Goal: Transaction & Acquisition: Purchase product/service

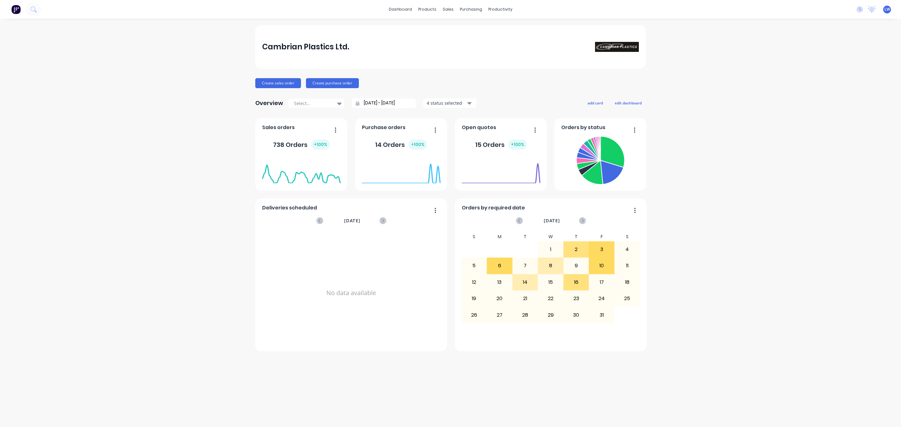
click at [898, 215] on div "Cambrian Plastics Ltd. Create sales order Create purchase order Overview Select…" at bounding box center [450, 223] width 901 height 396
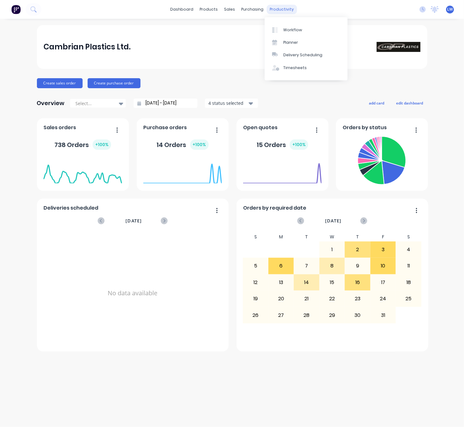
click at [276, 10] on div "productivity" at bounding box center [282, 9] width 30 height 9
click at [295, 29] on div "Workflow" at bounding box center [292, 30] width 19 height 6
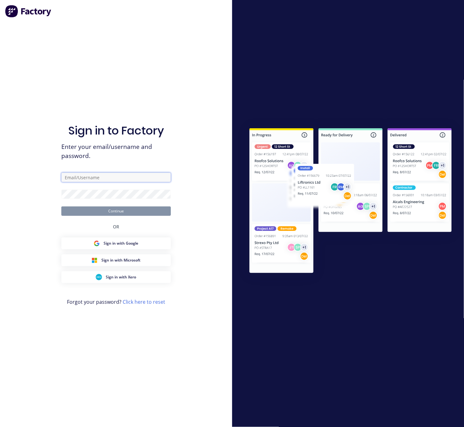
click at [114, 176] on input "text" at bounding box center [115, 177] width 109 height 9
type input "lim@cambrianplastics.co.nz"
click at [96, 209] on button "Continue" at bounding box center [115, 210] width 109 height 9
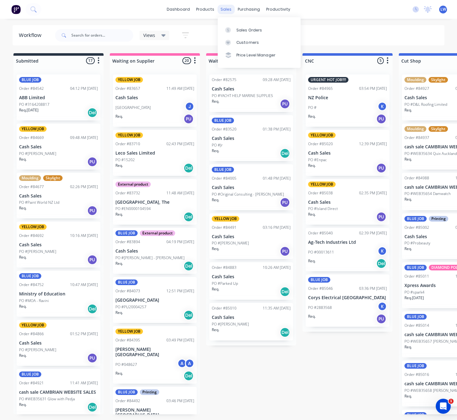
click at [231, 8] on div "sales" at bounding box center [225, 9] width 17 height 9
click at [236, 27] on div "Sales Orders" at bounding box center [249, 30] width 26 height 6
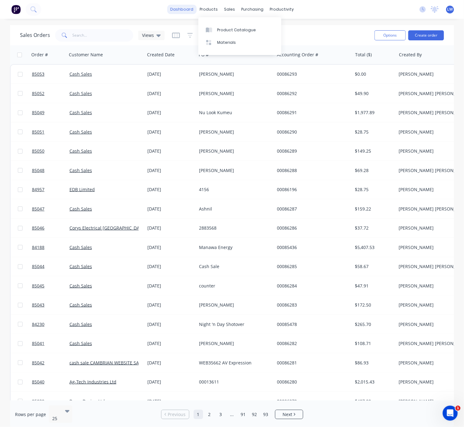
click at [180, 12] on link "dashboard" at bounding box center [181, 9] width 29 height 9
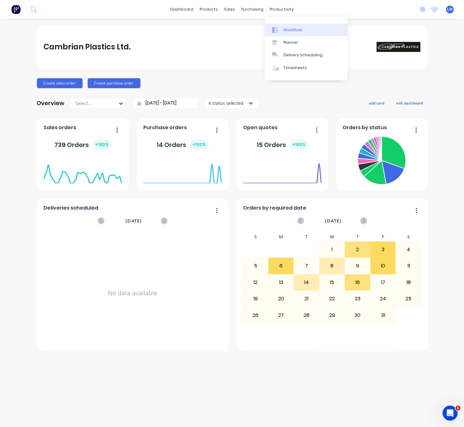
click at [287, 31] on div "Workflow" at bounding box center [292, 30] width 19 height 6
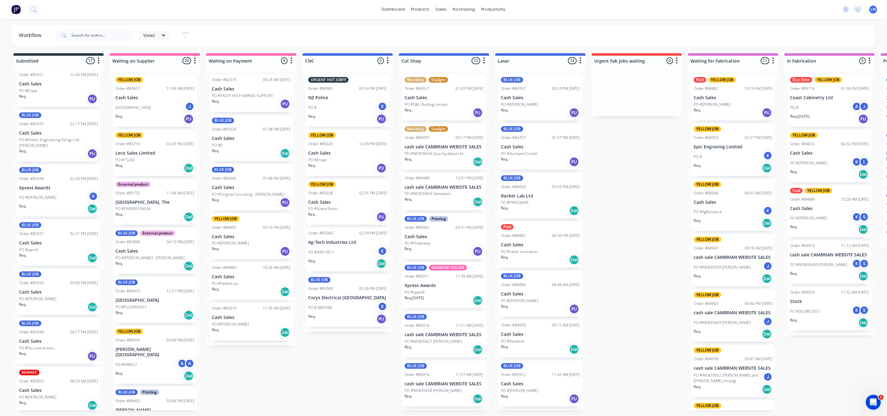
drag, startPoint x: 250, startPoint y: 60, endPoint x: 242, endPoint y: 61, distance: 7.6
click at [247, 60] on div at bounding box center [251, 61] width 90 height 10
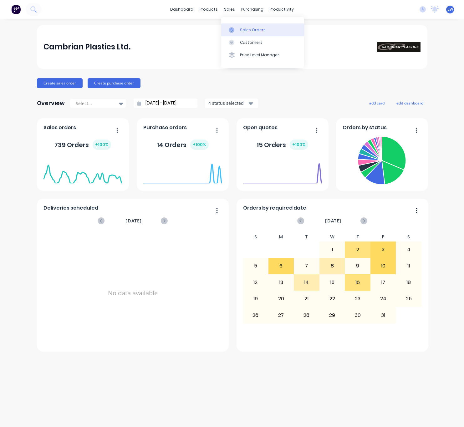
drag, startPoint x: 0, startPoint y: 0, endPoint x: 241, endPoint y: 29, distance: 243.0
click at [241, 29] on div "Sales Orders" at bounding box center [253, 30] width 26 height 6
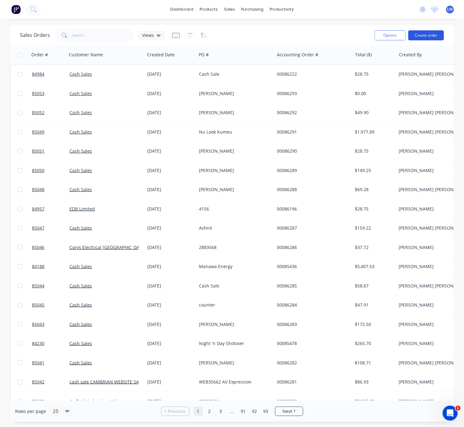
click at [439, 35] on button "Create order" at bounding box center [426, 35] width 36 height 10
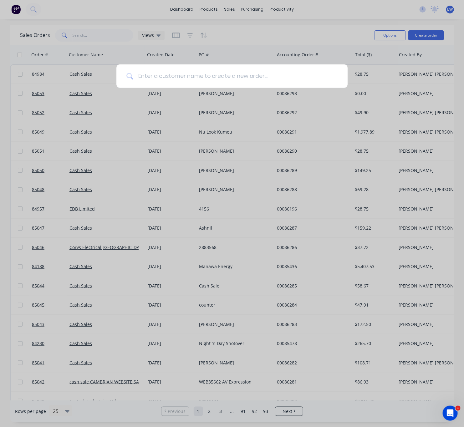
click at [189, 80] on input at bounding box center [235, 75] width 205 height 23
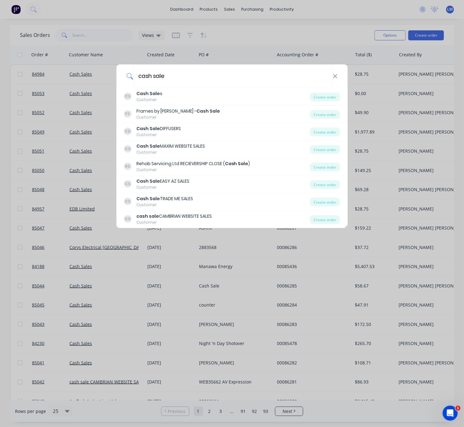
drag, startPoint x: 188, startPoint y: 79, endPoint x: 107, endPoint y: 75, distance: 80.8
click at [121, 78] on div "cash sale" at bounding box center [231, 75] width 231 height 23
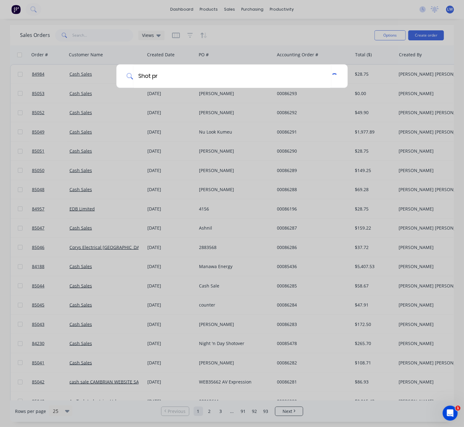
type input "Shot pro"
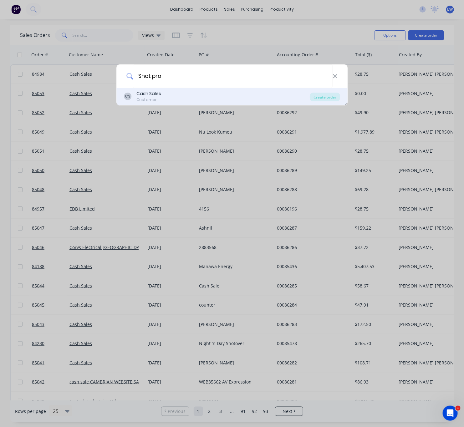
click at [234, 93] on div "CS Cash Sales Customer" at bounding box center [217, 96] width 186 height 12
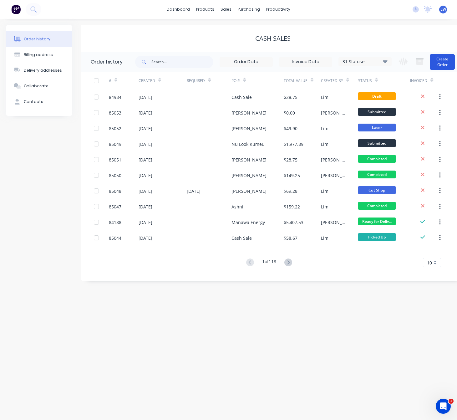
click at [438, 58] on button "Create Order" at bounding box center [442, 62] width 25 height 16
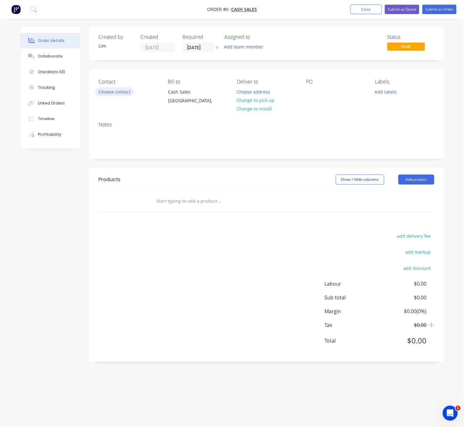
click at [122, 91] on button "Choose contact" at bounding box center [114, 91] width 38 height 8
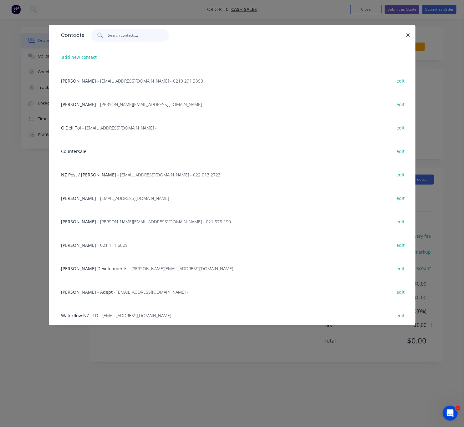
click at [130, 37] on input "text" at bounding box center [138, 35] width 61 height 13
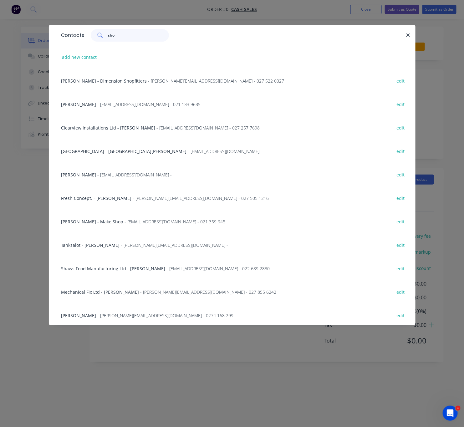
type input "shot"
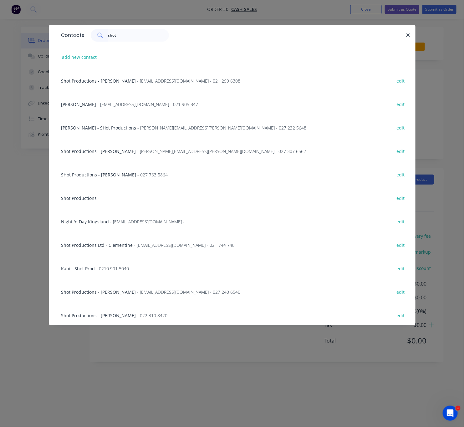
click at [137, 292] on span "- willygoer@gmail.com - 027 240 6540" at bounding box center [188, 292] width 103 height 6
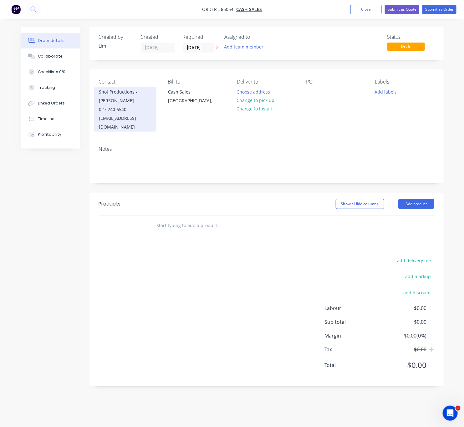
click at [150, 114] on div "willygoer@gmail.com" at bounding box center [125, 123] width 52 height 18
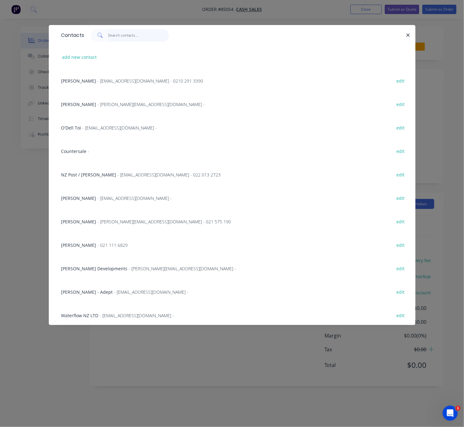
click at [144, 31] on input "text" at bounding box center [138, 35] width 61 height 13
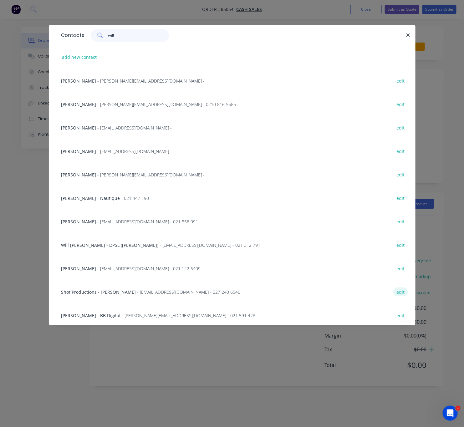
type input "will"
click at [396, 293] on button "edit" at bounding box center [400, 291] width 15 height 8
select select "NZ"
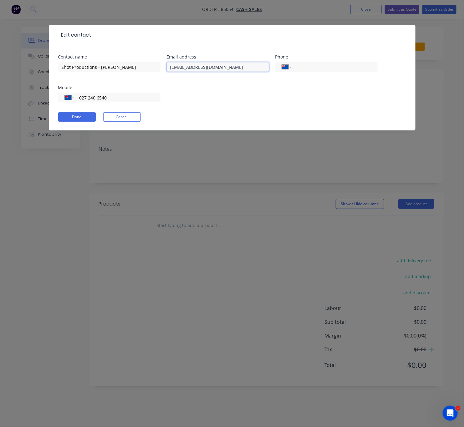
drag, startPoint x: 215, startPoint y: 69, endPoint x: 192, endPoint y: 68, distance: 22.9
click at [192, 68] on input "willygoer@gmail.com" at bounding box center [218, 66] width 102 height 9
click at [178, 68] on input "willygoer@gmail.com" at bounding box center [218, 66] width 102 height 9
click at [179, 68] on input "willygoer@gmail.com" at bounding box center [218, 66] width 102 height 9
drag, startPoint x: 204, startPoint y: 66, endPoint x: 194, endPoint y: 66, distance: 10.3
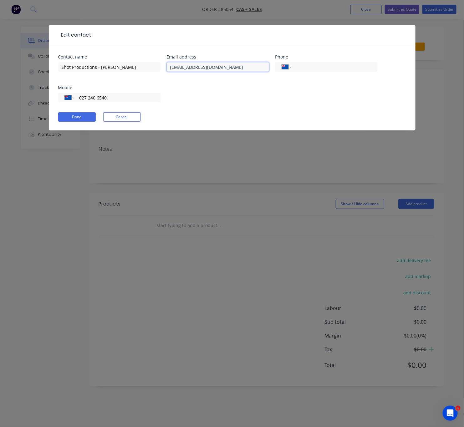
click at [194, 66] on input "willy.goer@gmail.com" at bounding box center [218, 66] width 102 height 9
type input "willy.goer@sonypicturesmp.com"
click at [110, 98] on input "027 240 6540" at bounding box center [116, 97] width 75 height 7
click at [78, 119] on button "Done" at bounding box center [77, 116] width 38 height 9
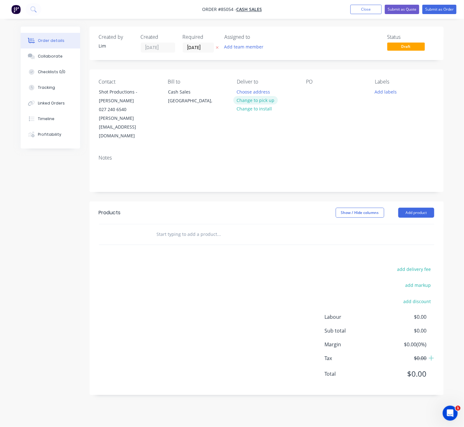
click at [265, 100] on button "Change to pick up" at bounding box center [255, 100] width 44 height 8
click at [314, 87] on div "PO" at bounding box center [335, 110] width 59 height 62
click at [388, 97] on div "Labels Add labels" at bounding box center [404, 110] width 59 height 62
click at [388, 92] on button "Add labels" at bounding box center [386, 91] width 29 height 8
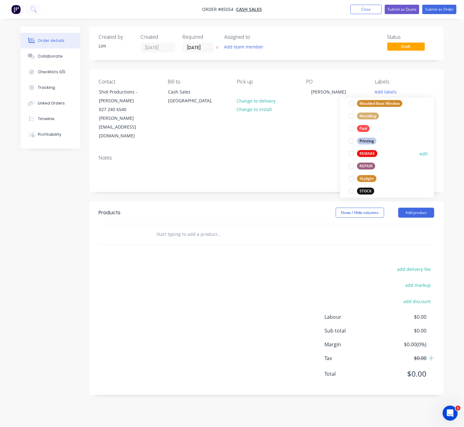
scroll to position [263, 0]
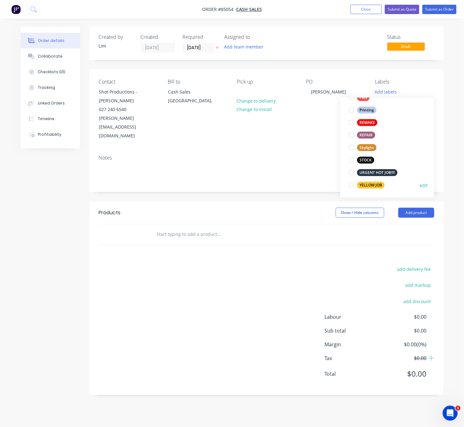
click at [377, 185] on div "YELLOW JOB" at bounding box center [371, 185] width 28 height 7
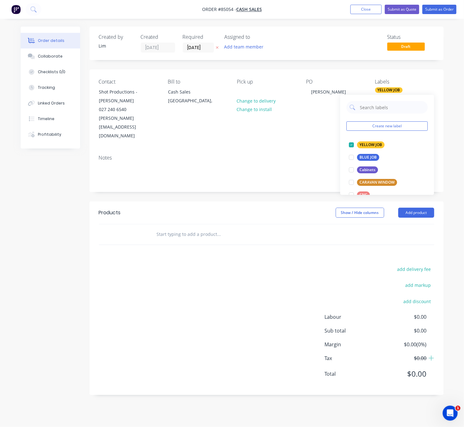
click at [262, 239] on div "Products Show / Hide columns Add product add delivery fee add markup add discou…" at bounding box center [266, 298] width 354 height 194
click at [194, 228] on input "text" at bounding box center [218, 234] width 125 height 13
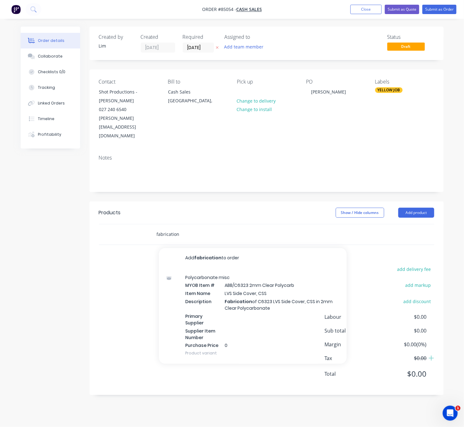
type input "fabrication"
click at [126, 228] on div "Products Show / Hide columns Add product fabrication Add fabrication to order P…" at bounding box center [266, 298] width 354 height 194
click at [143, 224] on div "fabrication Add fabrication to order Polycarbonate misc MYOB Item # ABB/C6323 2…" at bounding box center [266, 234] width 335 height 20
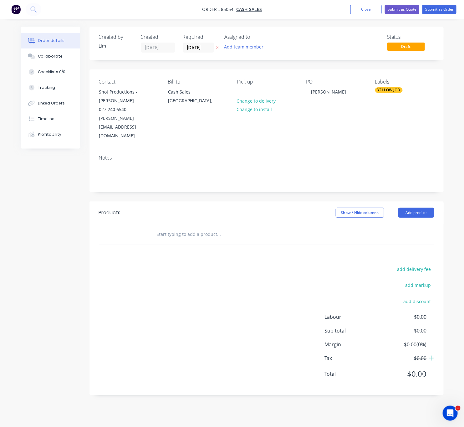
click at [211, 228] on input "text" at bounding box center [218, 234] width 125 height 13
type input "c"
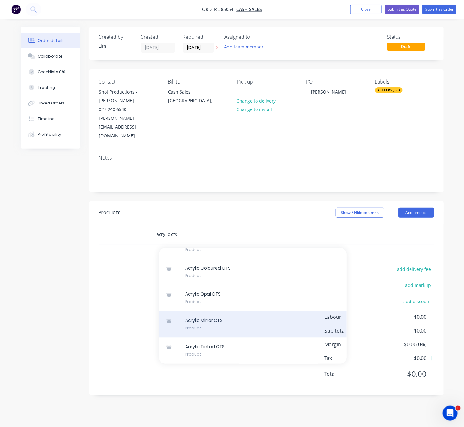
scroll to position [7082, 0]
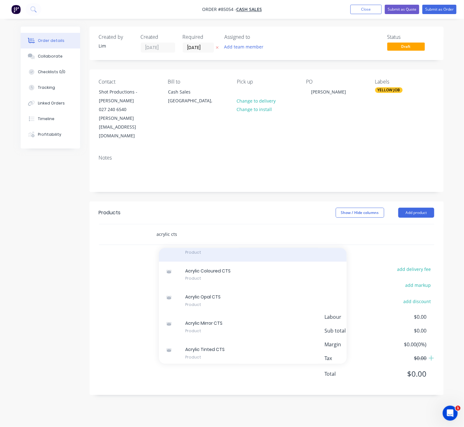
type input "acrylic cts"
click at [247, 262] on div "Acrylic Clear CTS Product" at bounding box center [253, 249] width 188 height 26
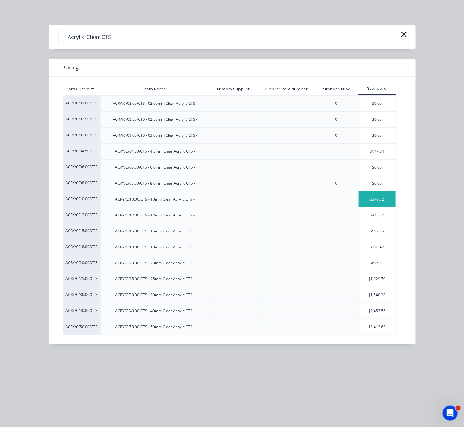
click at [369, 203] on div "$399.32" at bounding box center [378, 199] width 38 height 16
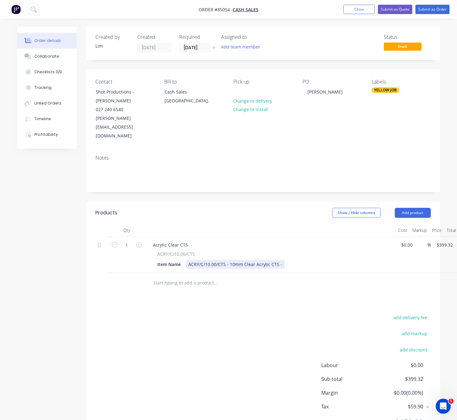
click at [227, 260] on div "ACRY/C/10.00/CTS - 10mm Clear Acrylic CTS -" at bounding box center [235, 264] width 99 height 9
click at [226, 260] on div "ACRY/C/10.00/CTS - 10mm Clear Acrylic CTS -" at bounding box center [235, 264] width 99 height 9
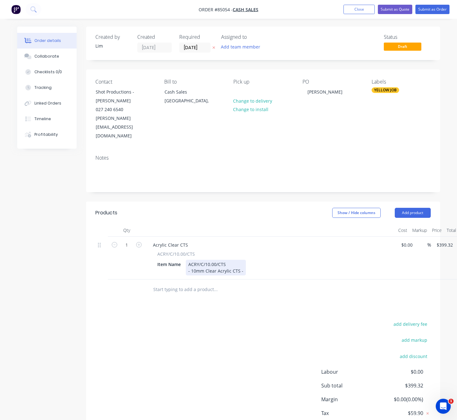
click at [233, 260] on div "ACRY/C/10.00/CTS - 10mm Clear Acrylic CTS -" at bounding box center [216, 268] width 60 height 16
click at [191, 260] on div "ACRY/C/10.00/CTS - 10mm Clear Acrylic CTS -" at bounding box center [216, 268] width 60 height 16
click at [240, 260] on div "ACRY/C/10.00/CTS -10mm Clear Acrylic CTS -" at bounding box center [215, 268] width 59 height 16
click at [190, 260] on div "ACRY/C/10.00/CTS -10mm Clear Acrylic CTS -" at bounding box center [215, 268] width 59 height 16
click at [241, 260] on div "ACRY/C/10.00/CTS 10mm Clear Acrylic CTS -" at bounding box center [214, 268] width 57 height 16
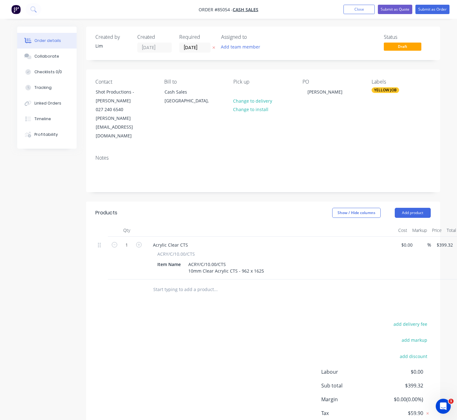
click at [228, 320] on div "add delivery fee add markup add discount Labour $0.00 Sub total $399.32 Margin …" at bounding box center [262, 380] width 335 height 121
click at [445, 240] on input "399.32" at bounding box center [445, 244] width 19 height 9
click at [440, 240] on input "31.75" at bounding box center [443, 244] width 14 height 9
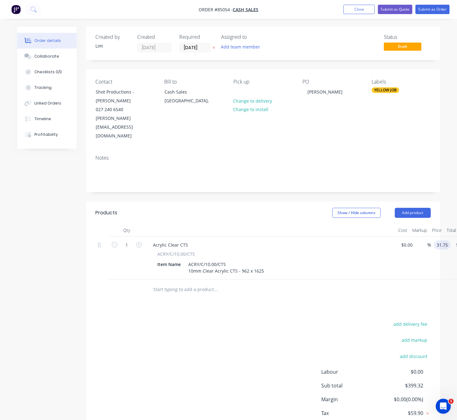
drag, startPoint x: 439, startPoint y: 219, endPoint x: 447, endPoint y: 228, distance: 11.8
click at [439, 240] on input "31.75" at bounding box center [443, 244] width 14 height 9
type input "$341.75"
click at [243, 320] on div "add delivery fee add markup add discount Labour $0.00 Sub total $399.32 Margin …" at bounding box center [262, 380] width 335 height 121
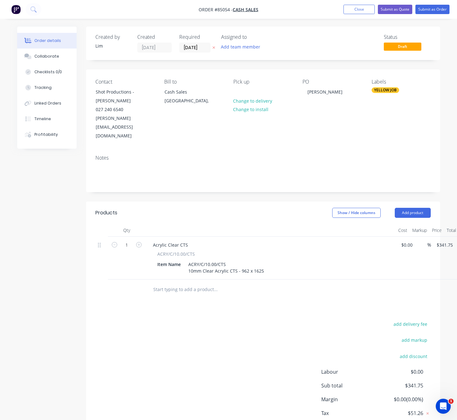
click at [194, 283] on input "text" at bounding box center [215, 289] width 125 height 13
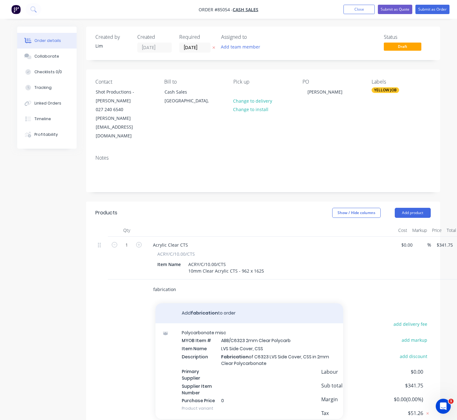
type input "fabrication"
click at [232, 303] on button "Add fabrication to order" at bounding box center [249, 313] width 188 height 20
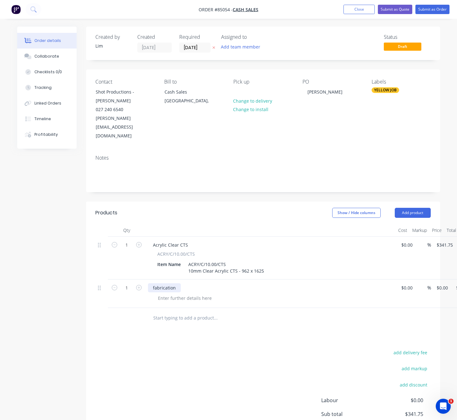
click at [155, 283] on div "fabrication" at bounding box center [164, 287] width 33 height 9
click at [226, 348] on div "add delivery fee add markup add discount Labour $0.00 Sub total $341.75 Margin …" at bounding box center [262, 408] width 335 height 121
click at [441, 283] on input "0" at bounding box center [443, 287] width 14 height 9
type input "$75.00"
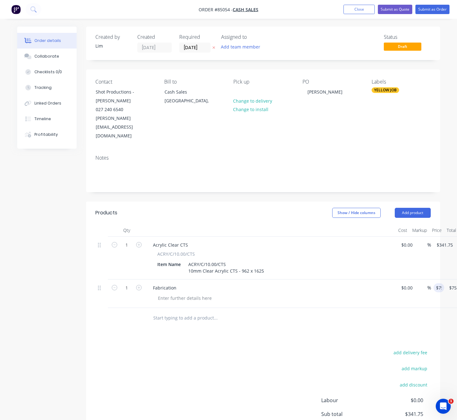
click at [272, 348] on div "add delivery fee add markup add discount Labour $0.00 Sub total $341.75 Margin …" at bounding box center [262, 408] width 335 height 121
drag, startPoint x: 185, startPoint y: 272, endPoint x: 189, endPoint y: 270, distance: 4.5
click at [185, 293] on div at bounding box center [185, 297] width 64 height 9
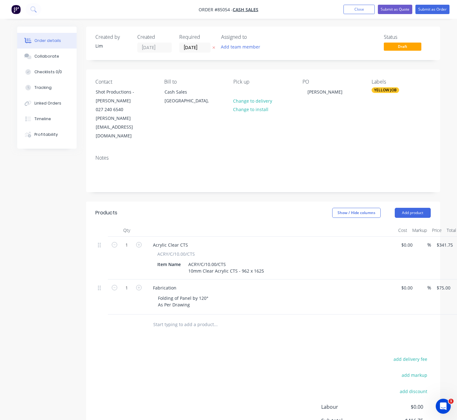
click at [204, 355] on div "add delivery fee add markup add discount Labour $0.00 Sub total $416.75 Margin …" at bounding box center [262, 415] width 335 height 121
click at [424, 13] on button "Submit as Order" at bounding box center [432, 9] width 34 height 9
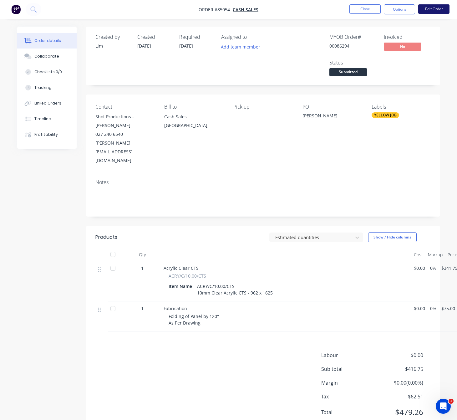
click at [431, 12] on button "Edit Order" at bounding box center [433, 8] width 31 height 9
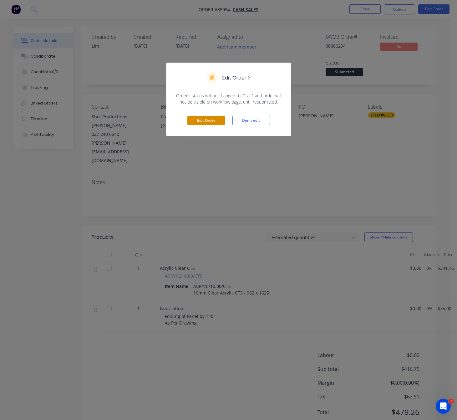
click at [204, 121] on button "Edit Order" at bounding box center [206, 120] width 38 height 9
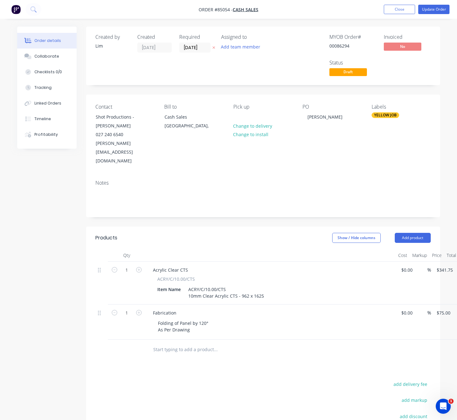
click at [214, 47] on icon "button" at bounding box center [213, 48] width 3 height 4
click at [435, 8] on button "Update Order" at bounding box center [433, 9] width 31 height 9
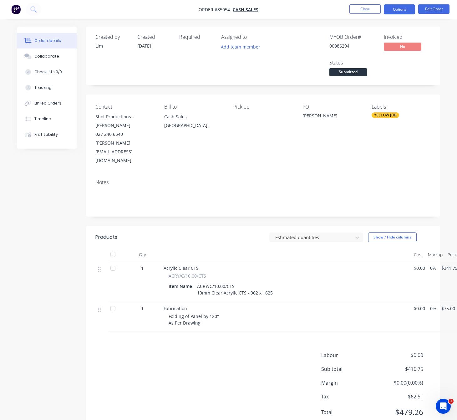
click at [401, 11] on button "Options" at bounding box center [399, 9] width 31 height 10
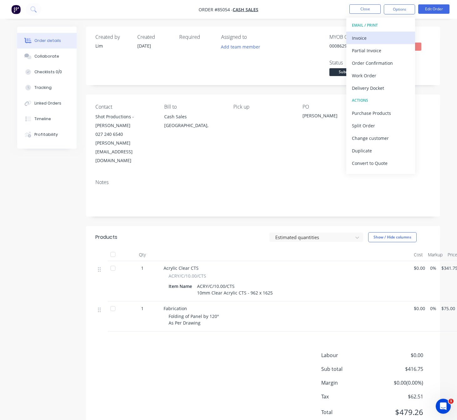
click at [390, 35] on div "Invoice" at bounding box center [381, 37] width 58 height 9
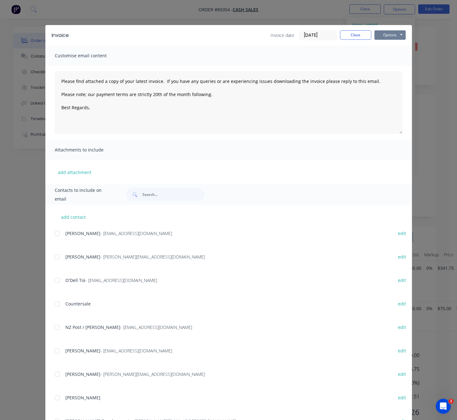
click at [391, 34] on button "Options" at bounding box center [389, 34] width 31 height 9
click at [396, 41] on button "Preview" at bounding box center [394, 46] width 40 height 10
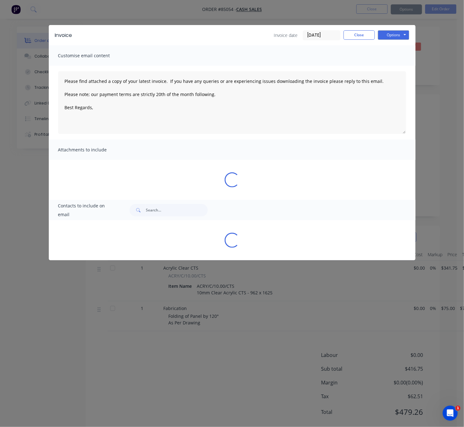
type textarea "Please find attached a copy of your latest invoice. If you have any queries or …"
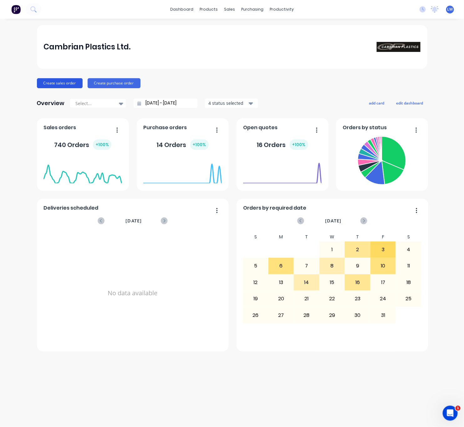
click at [62, 81] on button "Create sales order" at bounding box center [60, 83] width 46 height 10
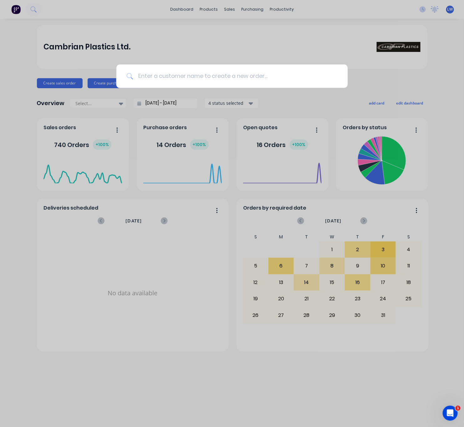
click at [222, 82] on input at bounding box center [235, 75] width 205 height 23
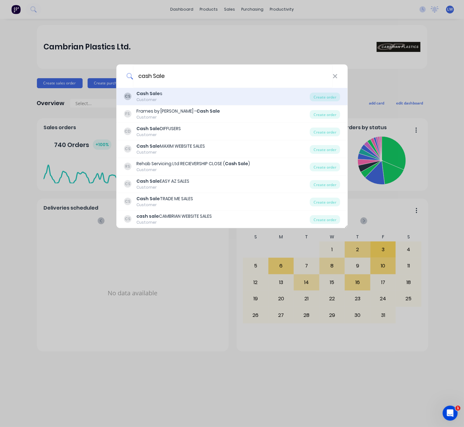
type input "cash Sale"
click at [178, 97] on div "CS Cash Sale s Customer" at bounding box center [217, 96] width 186 height 12
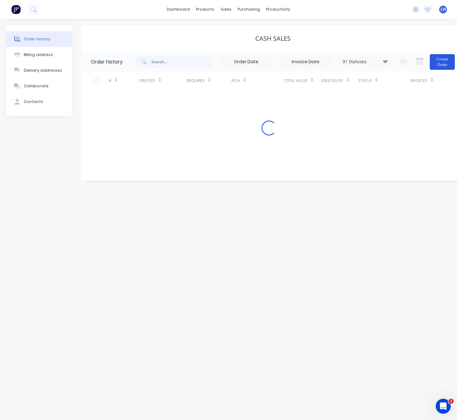
click at [444, 65] on button "Create Order" at bounding box center [442, 62] width 25 height 16
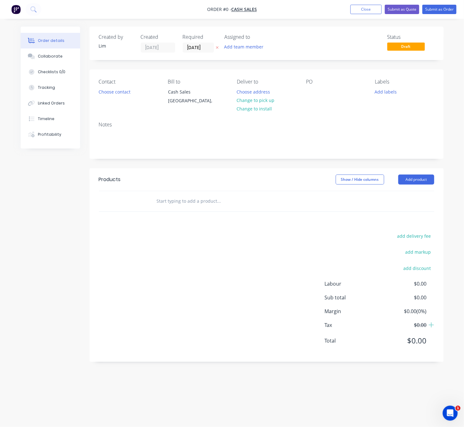
click at [216, 47] on icon "button" at bounding box center [217, 48] width 3 height 4
click at [120, 94] on button "Choose contact" at bounding box center [114, 91] width 38 height 8
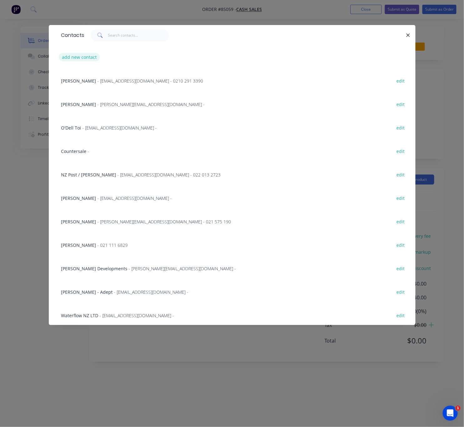
click at [85, 54] on button "add new contact" at bounding box center [79, 57] width 41 height 8
select select "NZ"
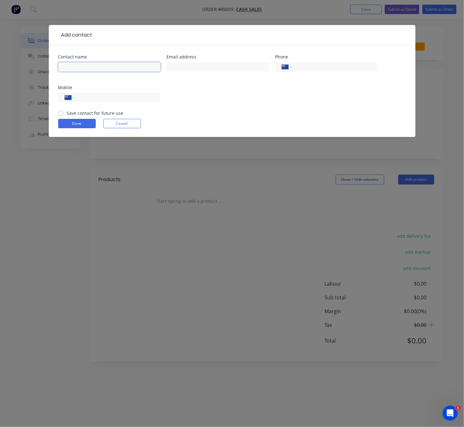
click at [108, 69] on input "text" at bounding box center [109, 66] width 102 height 9
type input "Andrea"
click at [237, 63] on input "text" at bounding box center [218, 66] width 102 height 9
type input "andreamaynard23@gmail.com"
click at [92, 97] on input "tel" at bounding box center [116, 97] width 75 height 7
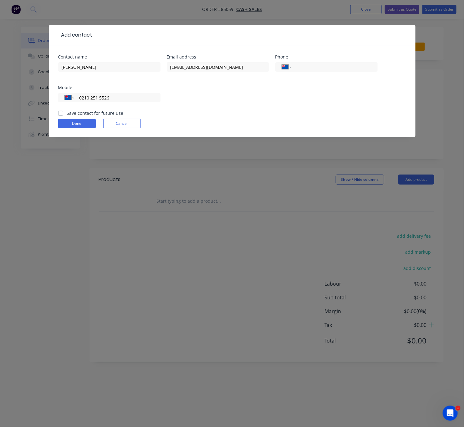
type input "0210 251 5526"
click at [67, 114] on label "Save contact for future use" at bounding box center [95, 113] width 57 height 7
click at [60, 114] on input "Save contact for future use" at bounding box center [60, 113] width 5 height 6
checkbox input "true"
click at [69, 124] on button "Done" at bounding box center [77, 123] width 38 height 9
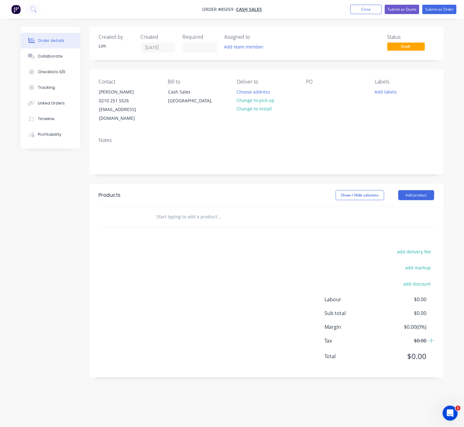
drag, startPoint x: 269, startPoint y: 101, endPoint x: 309, endPoint y: 101, distance: 40.4
click at [269, 101] on button "Change to pick up" at bounding box center [255, 100] width 44 height 8
click at [313, 90] on div at bounding box center [311, 91] width 10 height 9
click at [391, 89] on button "Add labels" at bounding box center [386, 91] width 29 height 8
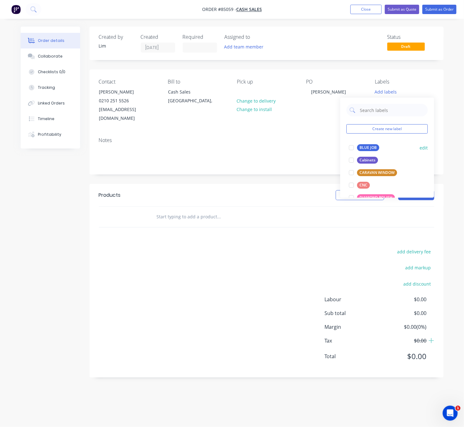
click at [370, 148] on div "BLUE JOB" at bounding box center [368, 147] width 22 height 7
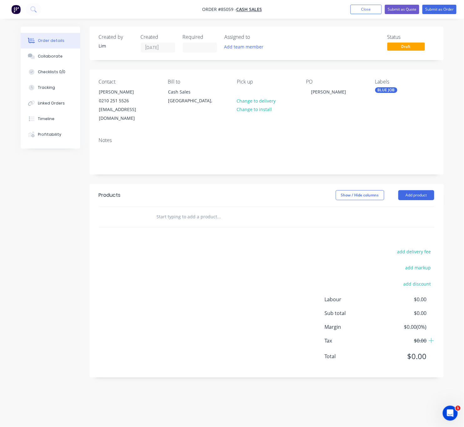
click at [254, 260] on div "add delivery fee add markup add discount Labour $0.00 Sub total $0.00 Margin $0…" at bounding box center [266, 307] width 335 height 121
click at [197, 211] on input "text" at bounding box center [218, 217] width 125 height 13
click at [168, 211] on input "what acrylic cts" at bounding box center [218, 217] width 125 height 13
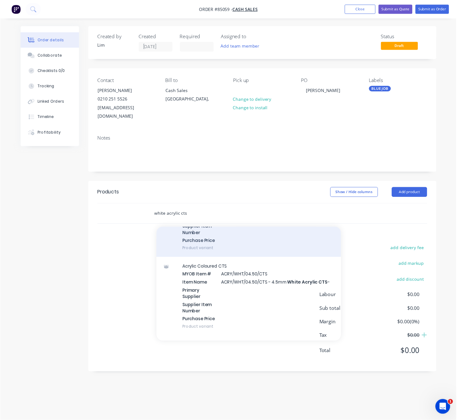
scroll to position [47, 0]
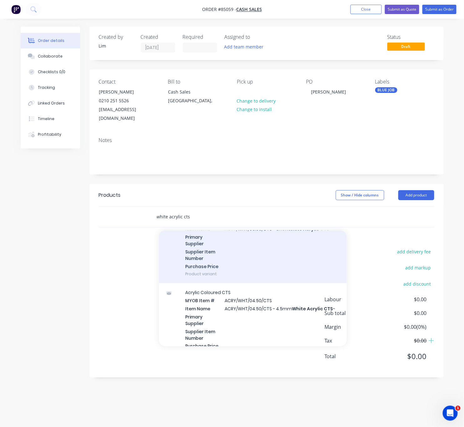
type input "white acrylic cts"
click at [263, 252] on div "Acrylic Coloured CTS MYOB Item # ACRY/WHT/03.00/CTS Item Name ACRY/WHT/03.00/CT…" at bounding box center [253, 244] width 188 height 80
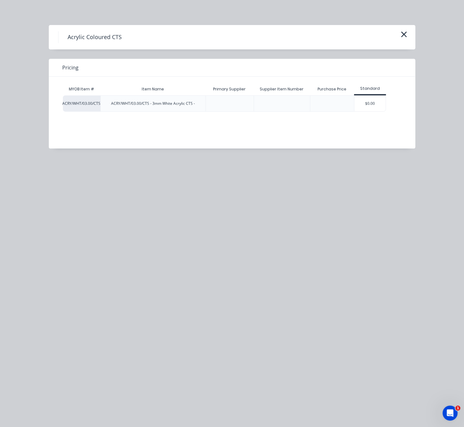
click at [368, 98] on div "$0.00" at bounding box center [369, 104] width 31 height 16
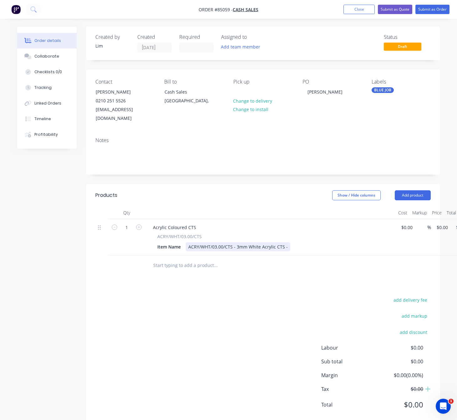
click at [235, 242] on div "ACRY/WHT/03.00/CTS - 3mm White Acrylic CTS -" at bounding box center [238, 246] width 104 height 9
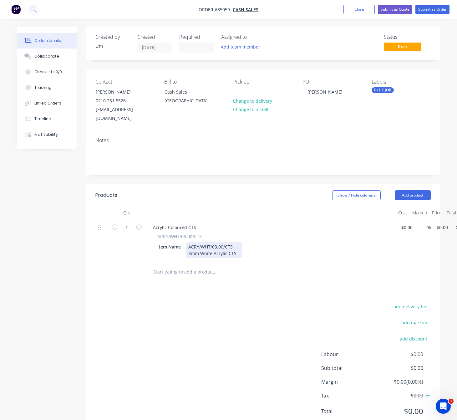
click at [239, 246] on div "ACRY/WHT/03.00/CTS 3mm White Acrylic CTS -" at bounding box center [214, 250] width 56 height 16
click at [206, 334] on div "add delivery fee add markup add discount Labour $0.00 Sub total $0.00 Margin $0…" at bounding box center [262, 362] width 335 height 121
drag, startPoint x: 438, startPoint y: 215, endPoint x: 440, endPoint y: 218, distance: 3.4
click at [439, 223] on input "0" at bounding box center [443, 227] width 14 height 9
type input "$56.62"
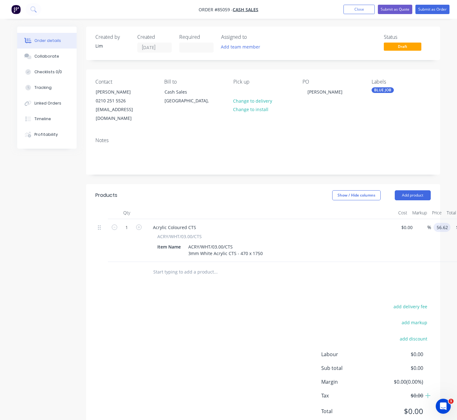
type input "$56.62"
click at [186, 352] on div "add delivery fee add markup add discount Labour $0.00 Sub total $0.00 Margin $0…" at bounding box center [262, 362] width 335 height 121
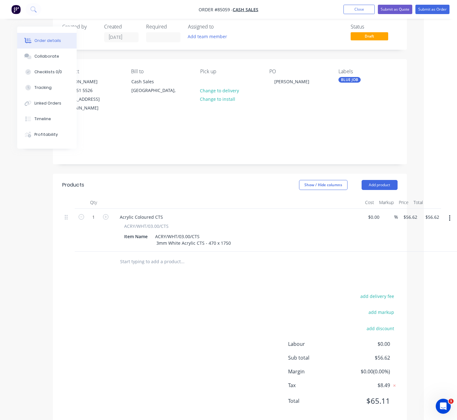
scroll to position [0, 33]
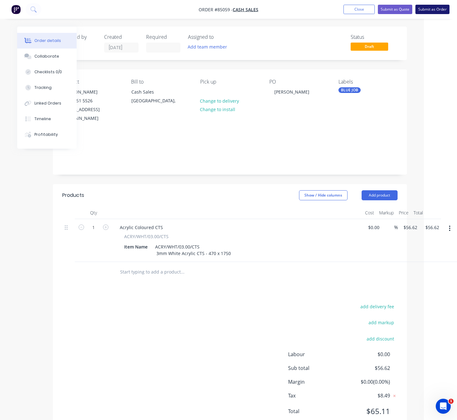
click at [439, 7] on button "Submit as Order" at bounding box center [432, 9] width 34 height 9
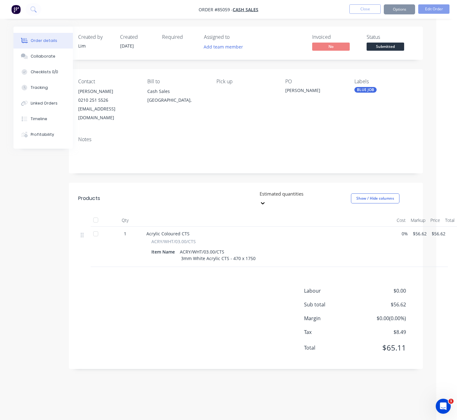
scroll to position [0, 0]
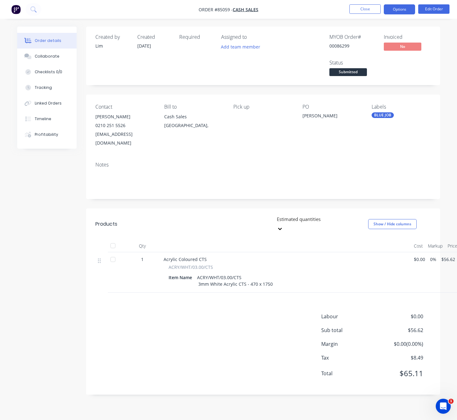
click at [401, 8] on button "Options" at bounding box center [399, 9] width 31 height 10
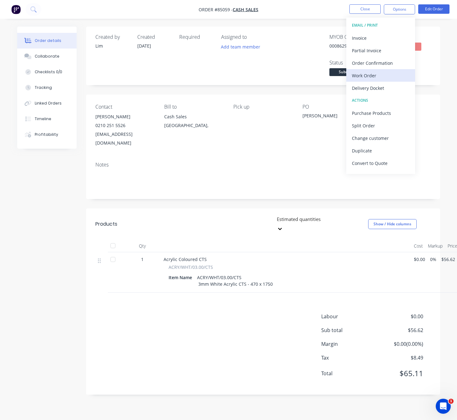
click at [379, 80] on div "Work Order" at bounding box center [381, 75] width 58 height 9
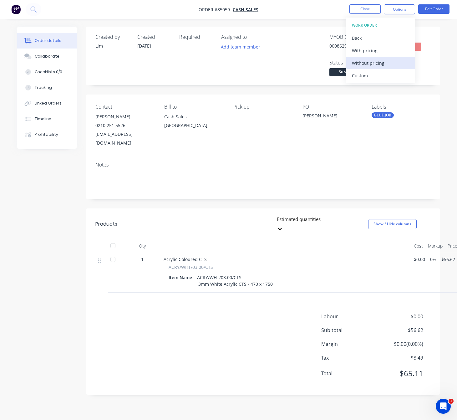
click at [384, 61] on div "Without pricing" at bounding box center [381, 62] width 58 height 9
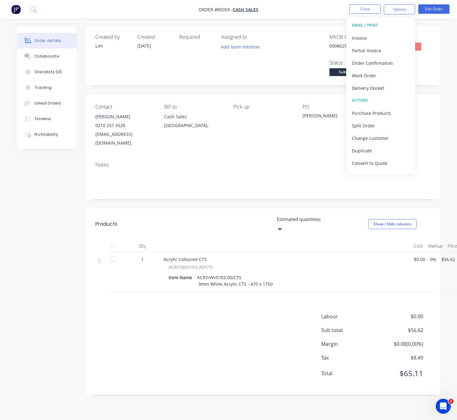
click at [48, 198] on div "Created by Lim Created 03/10/25 Required Assigned to Add team member MYOB Order…" at bounding box center [228, 215] width 423 height 377
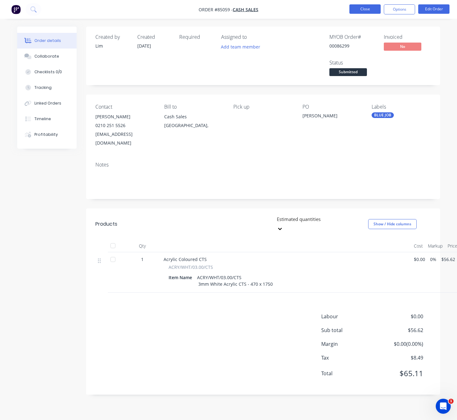
click at [364, 8] on button "Close" at bounding box center [364, 8] width 31 height 9
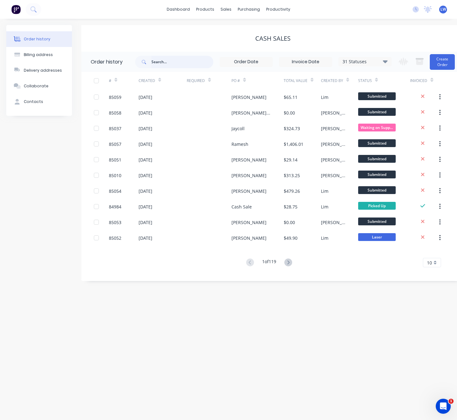
click at [199, 62] on input "text" at bounding box center [182, 62] width 62 height 13
type input "86106"
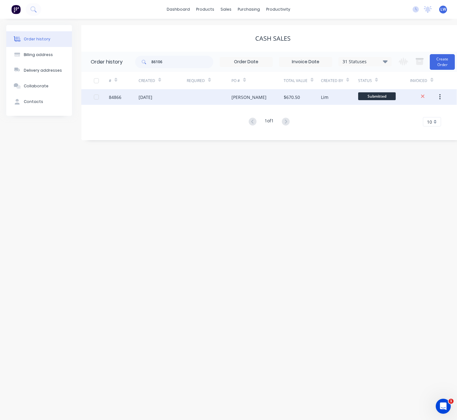
click at [191, 96] on div at bounding box center [209, 97] width 45 height 16
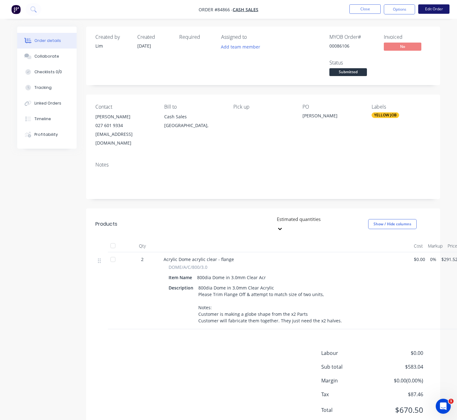
click at [438, 12] on button "Edit Order" at bounding box center [433, 8] width 31 height 9
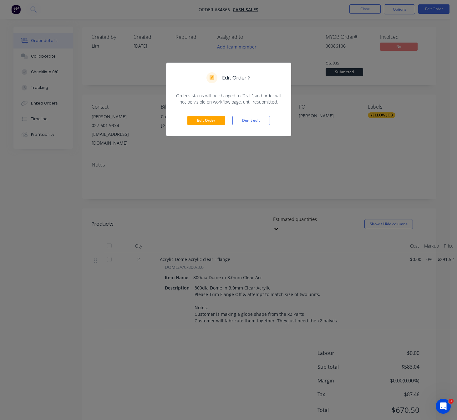
click at [205, 126] on div "Edit Order Don't edit" at bounding box center [228, 120] width 125 height 31
click at [208, 121] on button "Edit Order" at bounding box center [206, 120] width 38 height 9
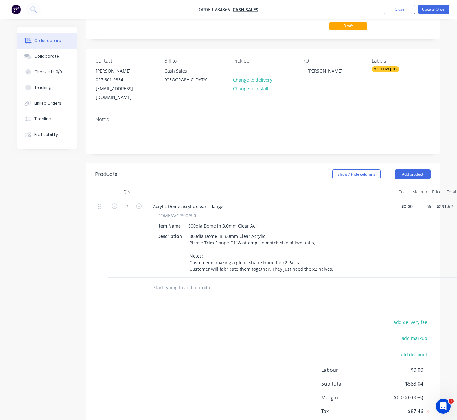
scroll to position [29, 0]
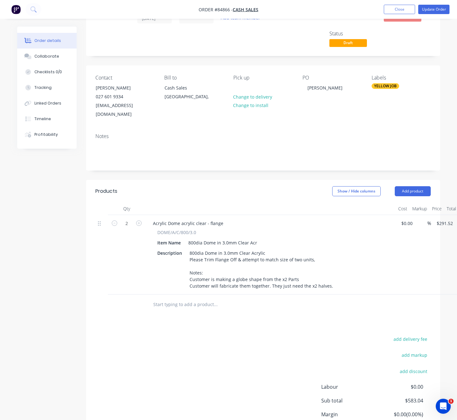
click at [203, 300] on input "text" at bounding box center [215, 304] width 125 height 13
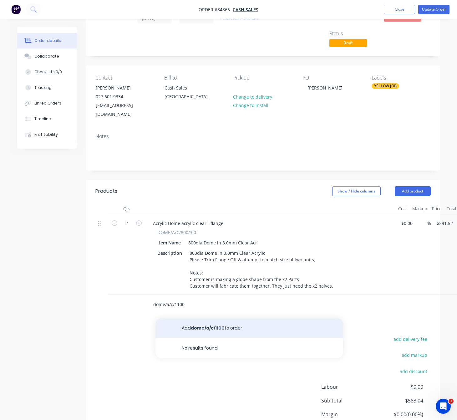
type input "dome/a/c/1100"
click at [250, 322] on button "Add dome/a/c/1100 to order" at bounding box center [249, 328] width 188 height 20
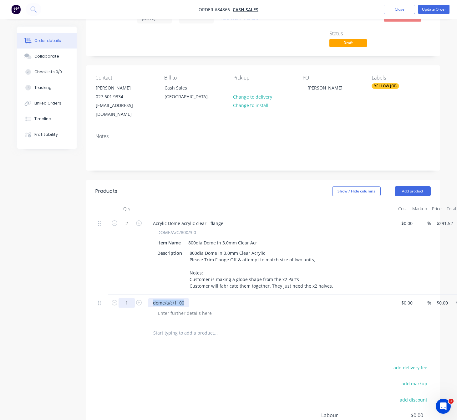
drag, startPoint x: 188, startPoint y: 295, endPoint x: 131, endPoint y: 298, distance: 56.4
click at [132, 297] on div "1 dome/a/c/1100 $0.00 $0.00 % $0.00 $0.00 $0.00 $0.00" at bounding box center [262, 308] width 335 height 28
click at [151, 298] on div at bounding box center [153, 302] width 10 height 9
click at [174, 312] on div at bounding box center [270, 308] width 250 height 28
click at [174, 308] on div at bounding box center [185, 312] width 64 height 9
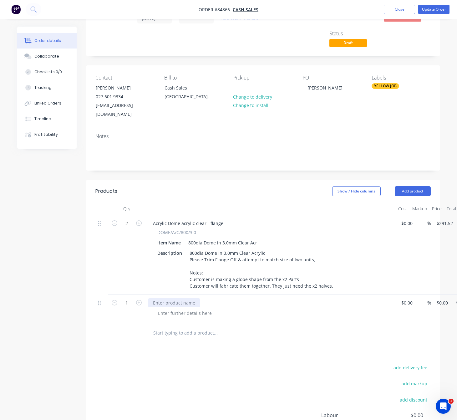
click at [165, 299] on div at bounding box center [174, 302] width 52 height 9
click at [174, 308] on div at bounding box center [185, 312] width 64 height 9
click at [173, 298] on div at bounding box center [174, 302] width 52 height 9
click at [179, 309] on div at bounding box center [185, 312] width 64 height 9
click at [178, 298] on div at bounding box center [174, 302] width 52 height 9
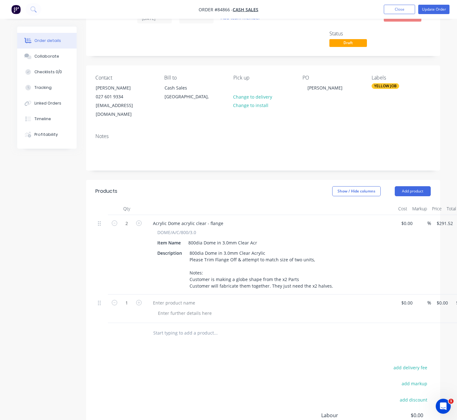
click at [191, 329] on input "text" at bounding box center [215, 333] width 125 height 13
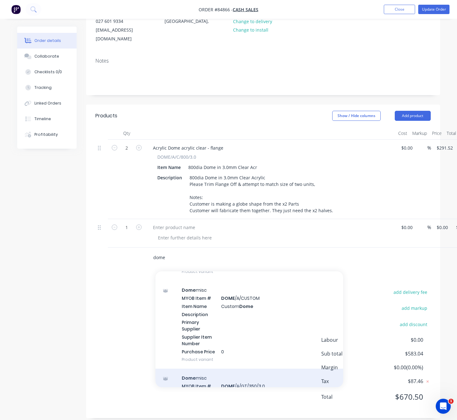
scroll to position [751, 0]
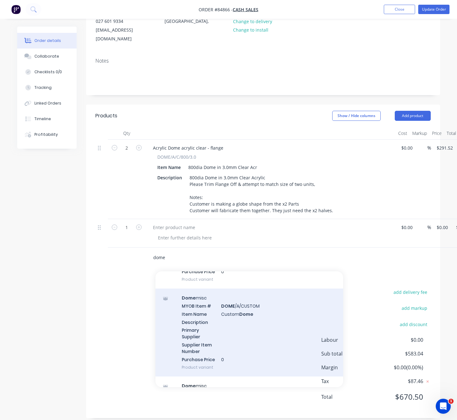
type input "dome"
click at [248, 323] on div "Dome misc MYOB Item # DOME /A/CUSTOM Item Name Custom Dome Description Primary …" at bounding box center [249, 332] width 188 height 88
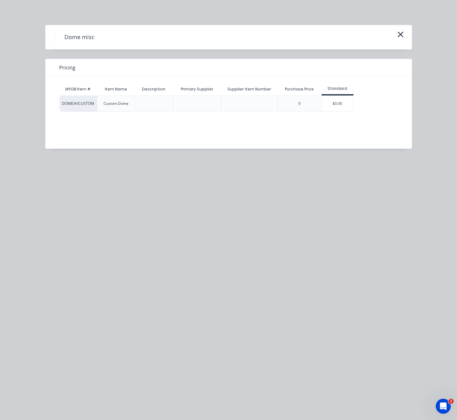
click at [344, 108] on div "$0.00" at bounding box center [337, 104] width 31 height 16
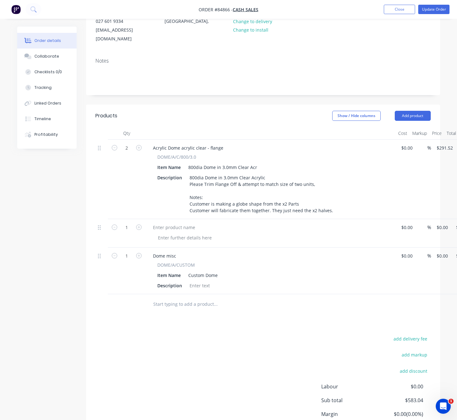
scroll to position [104, 38]
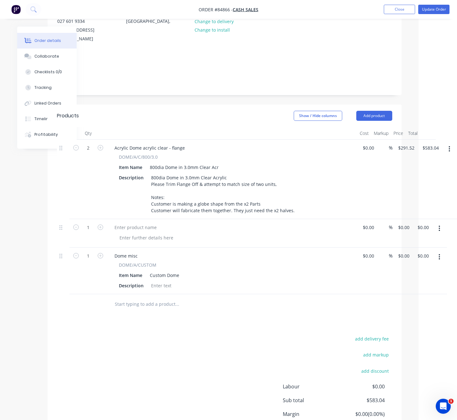
click at [440, 226] on icon "button" at bounding box center [439, 229] width 1 height 6
click at [410, 265] on div "Delete" at bounding box center [417, 269] width 48 height 9
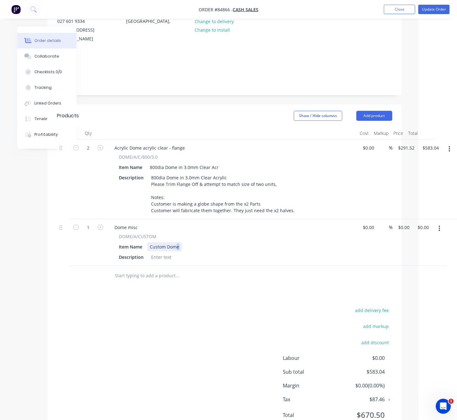
click at [178, 242] on div "Custom Dome" at bounding box center [164, 246] width 34 height 9
click at [180, 242] on div "Custom Dome" at bounding box center [164, 246] width 34 height 9
click at [157, 252] on div at bounding box center [161, 256] width 25 height 9
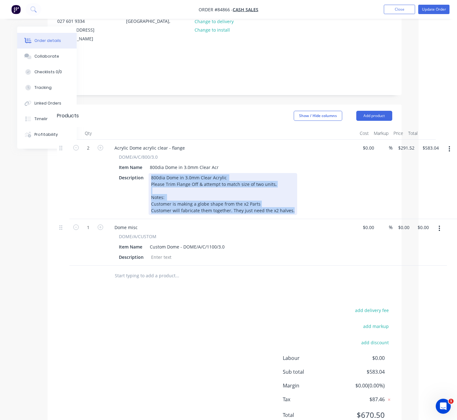
drag, startPoint x: 150, startPoint y: 168, endPoint x: 292, endPoint y: 207, distance: 147.2
click at [292, 207] on div "Acrylic Dome acrylic clear - flange DOME/A/C/800/3.0 Item Name 800dia Dome in 3…" at bounding box center [232, 179] width 250 height 79
copy div "800dia Dome in 3.0mm Clear Acrylic Please Trim Flange Off & attempt to match si…"
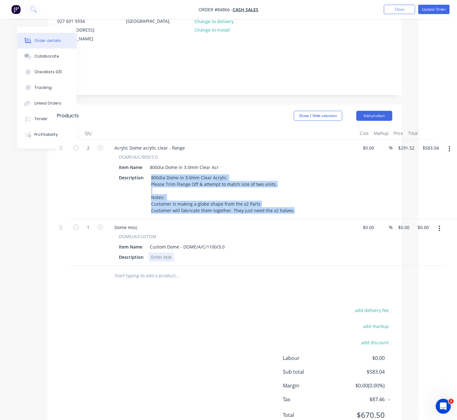
click at [165, 252] on div at bounding box center [161, 256] width 25 height 9
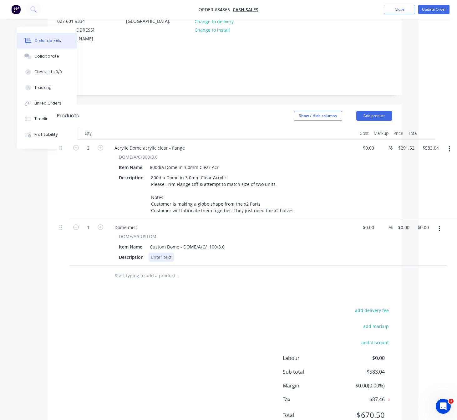
paste div
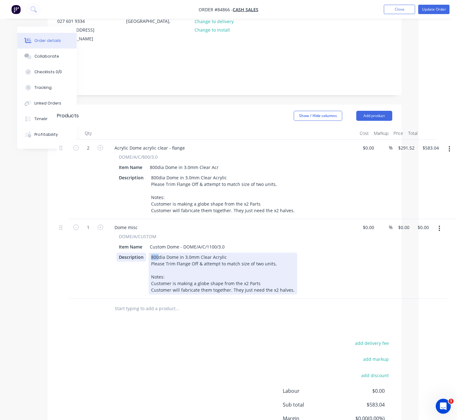
drag, startPoint x: 159, startPoint y: 250, endPoint x: 140, endPoint y: 250, distance: 18.8
click at [142, 252] on div "Description 800dia Dome in 3.0mm Clear Acrylic Please Trim Flange Off & attempt…" at bounding box center [230, 273] width 229 height 42
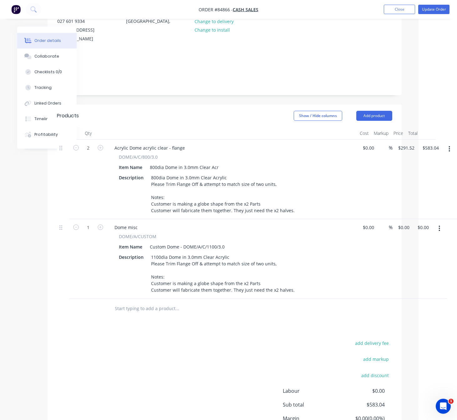
click at [145, 319] on div "Products Show / Hide columns Add product Qty Cost Markup Price Total 2 Acrylic …" at bounding box center [225, 286] width 354 height 364
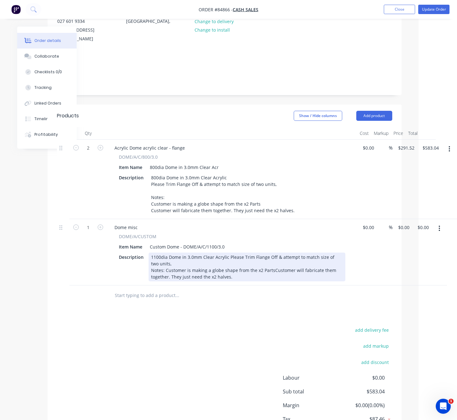
click at [227, 252] on div "1100dia Dome in 3.0mm Clear Acrylic Please Trim Flange Off & attempt to match s…" at bounding box center [247, 266] width 197 height 29
click at [226, 252] on div "1100dia Dome in 3.0mm Clear Acrylic Please Trim Flange Off & attempt to match s…" at bounding box center [247, 266] width 197 height 29
click at [228, 252] on div "1100dia Dome in 3.0mm Clear Acrylic Please Trim Flange Off & attempt to match s…" at bounding box center [247, 266] width 197 height 29
click at [239, 252] on div "1100dia Dome in 3.0mm Clear Acrylic Please Trim Flange Off & attempt to match s…" at bounding box center [247, 266] width 197 height 29
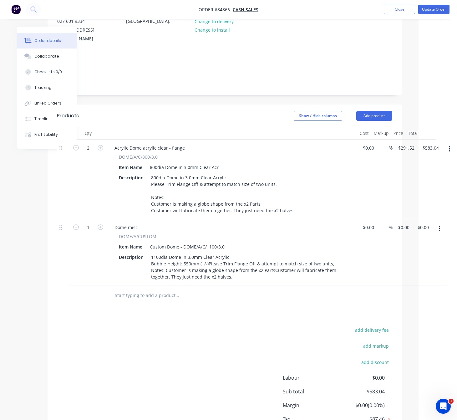
click at [188, 350] on div "add delivery fee add markup add discount Labour $0.00 Sub total $583.04 Margin …" at bounding box center [224, 386] width 335 height 121
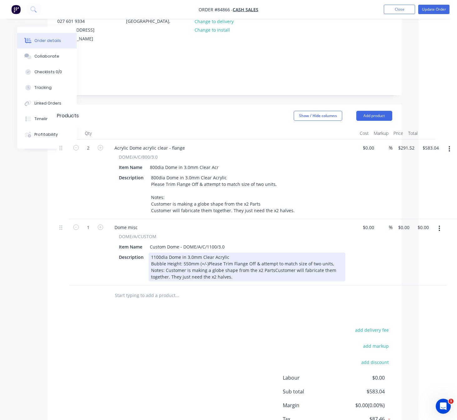
click at [209, 254] on div "1100dia Dome in 3.0mm Clear Acrylic Bubble Height: 550mm (+/-) Please Trim Flan…" at bounding box center [247, 266] width 197 height 29
click at [200, 254] on div "1100dia Dome in 3.0mm Clear Acrylic Bubble Height: 550mm (+/-) Please Trim Flan…" at bounding box center [247, 266] width 197 height 29
click at [205, 256] on div "1100dia Dome in 3.0mm Clear Acrylic Bubble Height: 550mm (+/-) Please Trim Flan…" at bounding box center [247, 266] width 197 height 29
click at [205, 255] on div "1100dia Dome in 3.0mm Clear Acrylic Bubble Height: 550mm (+/-) Please Trim Flan…" at bounding box center [247, 266] width 197 height 29
click at [203, 254] on div "1100dia Dome in 3.0mm Clear Acrylic Bubble Height: 550mm (+/-) Please Trim Flan…" at bounding box center [247, 266] width 197 height 29
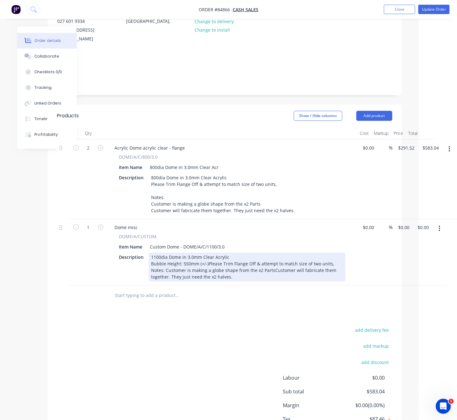
click at [200, 254] on div "1100dia Dome in 3.0mm Clear Acrylic Bubble Height: 550mm (+/-) Please Trim Flan…" at bounding box center [247, 266] width 197 height 29
click at [204, 256] on div "1100dia Dome in 3.0mm Clear Acrylic Bubble Height: 550mm (+/-) Please Trim Flan…" at bounding box center [247, 266] width 197 height 29
click at [205, 256] on div "1100dia Dome in 3.0mm Clear Acrylic Bubble Height: 550mm (+/-) Please Trim Flan…" at bounding box center [247, 266] width 197 height 29
click at [204, 257] on div "1100dia Dome in 3.0mm Clear Acrylic Bubble Height: 550mm (+/ Please Trim Flange…" at bounding box center [247, 266] width 197 height 29
drag, startPoint x: 206, startPoint y: 255, endPoint x: 198, endPoint y: 255, distance: 7.5
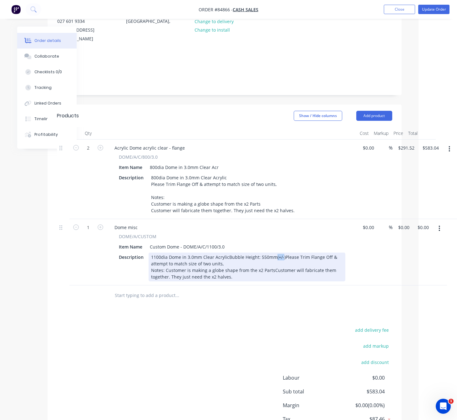
click at [198, 255] on div "1100dia Dome in 3.0mm Clear Acrylic Bubble Height: 550mm (+/-) Please Trim Flan…" at bounding box center [247, 266] width 197 height 29
click at [206, 256] on div "1100dia Dome in 3.0mm Clear Acrylic Bubble Height: 550mm (+/-) Please Trim Flan…" at bounding box center [247, 266] width 197 height 29
click at [215, 265] on div "1100dia Dome in 3.0mm Clear Acrylic Bubble Height: 550mm (+/-) Please Trim Flan…" at bounding box center [247, 266] width 197 height 29
click at [224, 254] on div "1100dia Dome in 3.0mm Clear Acrylic Bubble Height: 550mm (+/-) Please Trim Flan…" at bounding box center [247, 266] width 197 height 29
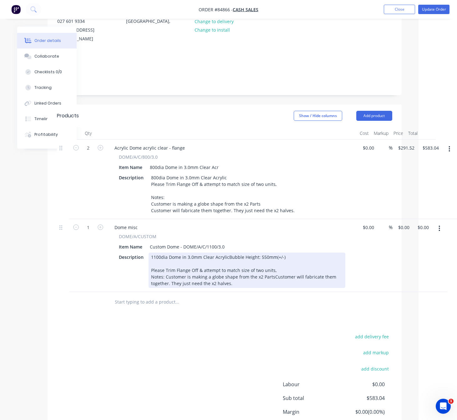
click at [150, 268] on div "1100dia Dome in 3.0mm Clear Acrylic Bubble Height: 550mm (+/-) Please Trim Flan…" at bounding box center [247, 269] width 197 height 35
click at [151, 268] on div "1100dia Dome in 3.0mm Clear Acrylic Bubble Height: 550mm (+/-) - Please Trim Fl…" at bounding box center [247, 269] width 197 height 35
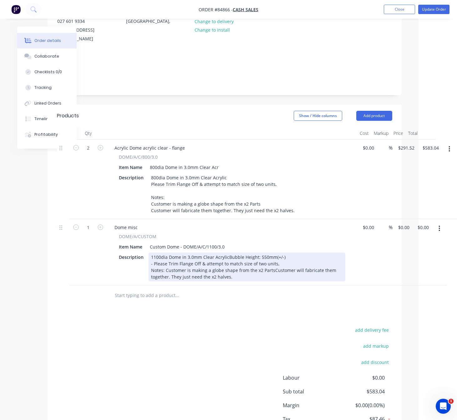
click at [281, 262] on div "1100dia Dome in 3.0mm Clear Acrylic Bubble Height: 550mm (+/-) - Please Trim Fl…" at bounding box center [247, 266] width 197 height 29
click at [271, 274] on div "1100dia Dome in 3.0mm Clear Acrylic Bubble Height: 550mm (+/-) - Please Trim Fl…" at bounding box center [247, 266] width 197 height 29
click at [167, 273] on div "1100dia Dome in 3.0mm Clear Acrylic Bubble Height: 550mm (+/-) - Please Trim Fl…" at bounding box center [223, 266] width 149 height 29
click at [165, 274] on div "1100dia Dome in 3.0mm Clear Acrylic Bubble Height: 550mm (+/-) - Please Trim Fl…" at bounding box center [223, 266] width 149 height 29
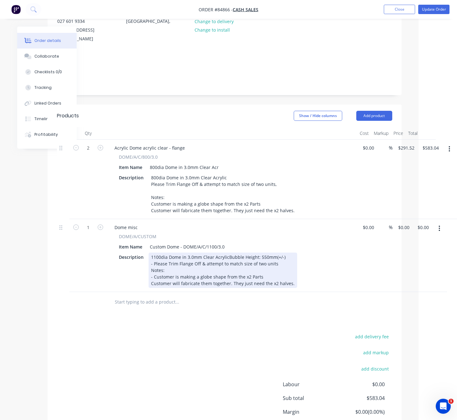
click at [150, 288] on div "1100dia Dome in 3.0mm Clear Acrylic Bubble Height: 550mm (+/-) - Please Trim Fl…" at bounding box center [223, 269] width 149 height 35
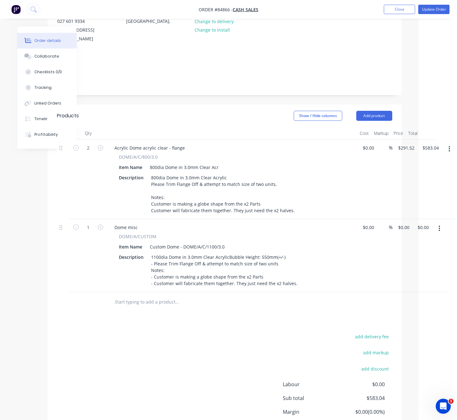
click at [177, 349] on div "add delivery fee add markup add discount Labour $0.00 Sub total $583.04 Margin …" at bounding box center [224, 392] width 335 height 121
click at [392, 222] on div "1 Dome misc DOME/A/CUSTOM Item Name Custom Dome - DOME/A/C/1100/3.0 Description…" at bounding box center [224, 255] width 335 height 73
click at [175, 377] on div "add delivery fee add markup add discount Labour $0.00 Sub total $583.04 Margin …" at bounding box center [224, 392] width 335 height 121
type input "$348.08"
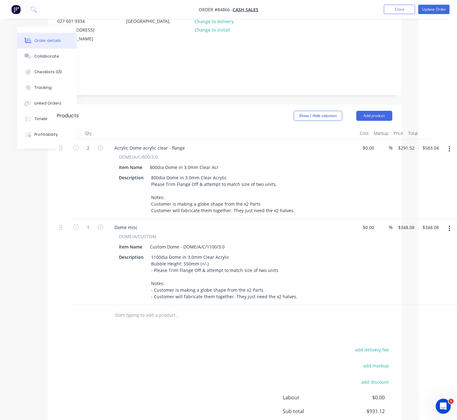
click at [448, 143] on button "button" at bounding box center [449, 148] width 15 height 11
click at [432, 196] on button "Delete" at bounding box center [427, 202] width 59 height 13
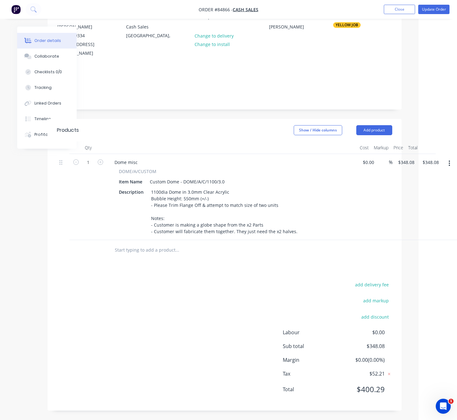
scroll to position [83, 38]
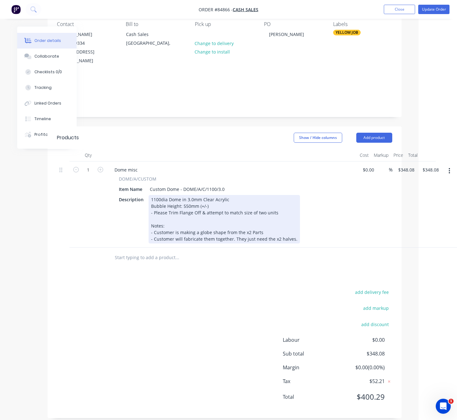
click at [226, 195] on div "1100dia Dome in 3.0mm Clear Acrylic Bubble Height: 550mm (+/-) - Please Trim Fl…" at bounding box center [224, 219] width 151 height 48
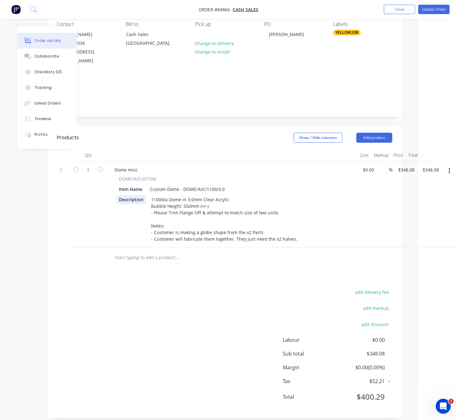
drag, startPoint x: 101, startPoint y: 164, endPoint x: 123, endPoint y: 189, distance: 33.3
click at [101, 167] on icon "button" at bounding box center [101, 170] width 6 height 6
type input "2"
type input "$696.16"
drag, startPoint x: 189, startPoint y: 327, endPoint x: 241, endPoint y: 298, distance: 59.2
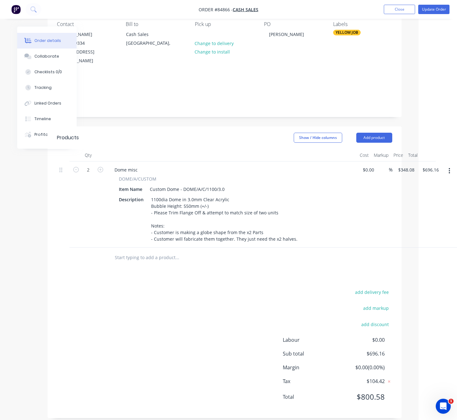
click at [189, 327] on div "add delivery fee add markup add discount Labour $0.00 Sub total $696.16 Margin …" at bounding box center [224, 348] width 335 height 121
click at [440, 8] on button "Update Order" at bounding box center [433, 9] width 31 height 9
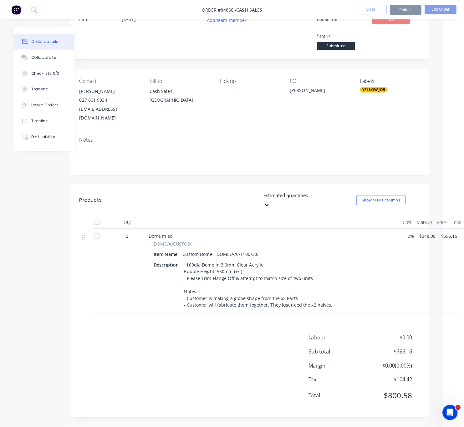
scroll to position [0, 0]
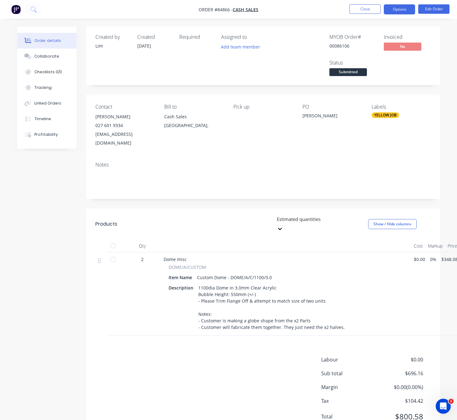
click at [404, 8] on button "Options" at bounding box center [399, 9] width 31 height 10
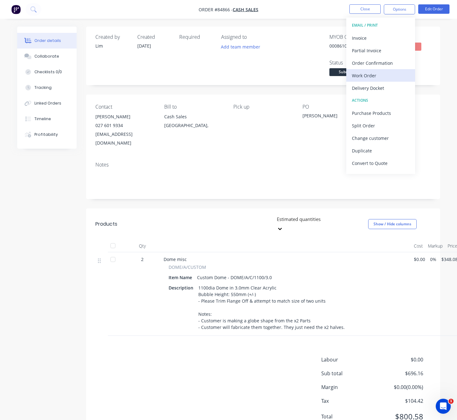
click at [381, 79] on div "Work Order" at bounding box center [381, 75] width 58 height 9
click at [382, 69] on button "Custom" at bounding box center [380, 75] width 69 height 13
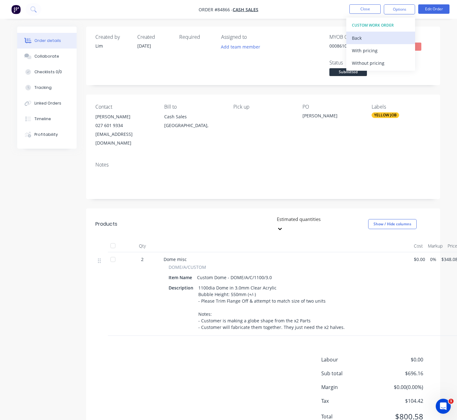
click at [381, 36] on div "Back" at bounding box center [381, 37] width 58 height 9
click at [386, 63] on div "Without pricing" at bounding box center [381, 62] width 58 height 9
click at [373, 40] on div "Invoice" at bounding box center [381, 37] width 58 height 9
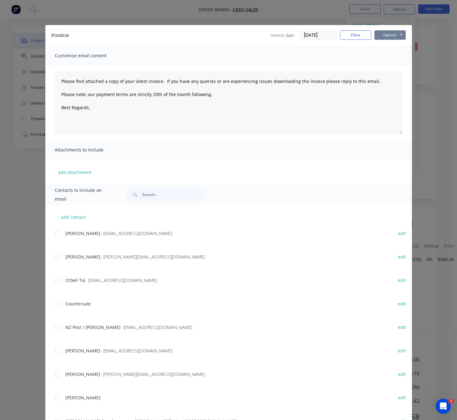
click at [389, 36] on button "Options" at bounding box center [389, 34] width 31 height 9
click at [394, 44] on button "Preview" at bounding box center [394, 46] width 40 height 10
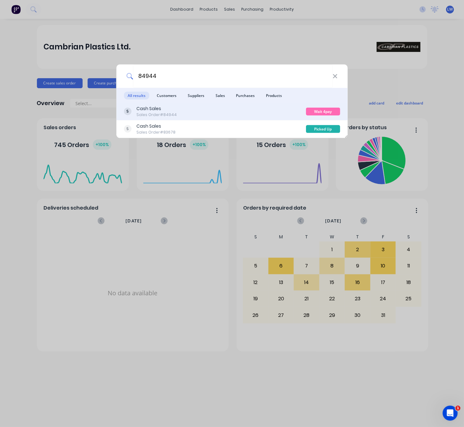
type input "84944"
click at [233, 114] on div "Cash Sales Sales Order #84944" at bounding box center [215, 111] width 182 height 12
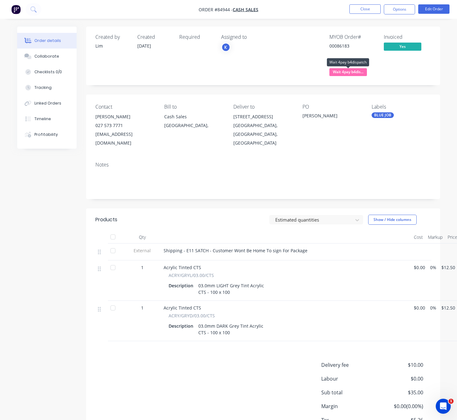
click at [356, 70] on span "Wait 4pay b4dis..." at bounding box center [348, 72] width 38 height 8
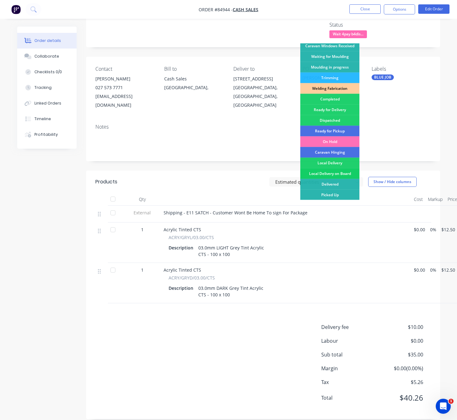
scroll to position [62, 0]
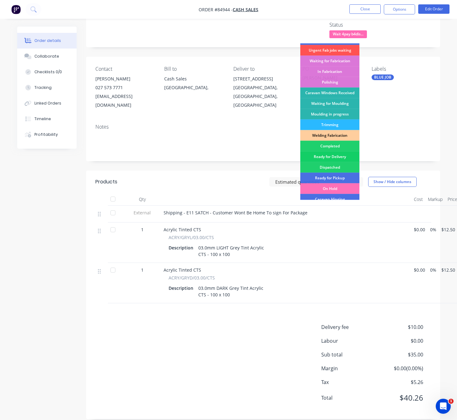
click at [346, 154] on div "Ready for Delivery" at bounding box center [329, 156] width 59 height 11
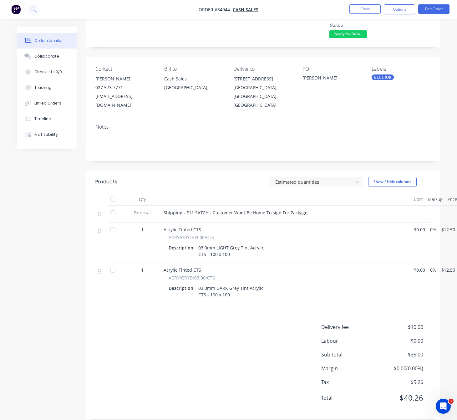
click at [68, 268] on div "Created by Lim Created 30/09/25 Required Assigned to K MYOB Order # 00086183 In…" at bounding box center [228, 209] width 423 height 440
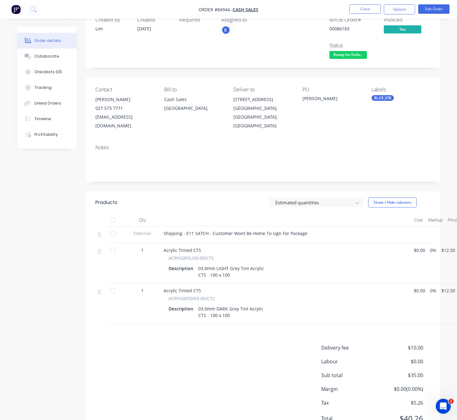
scroll to position [0, 0]
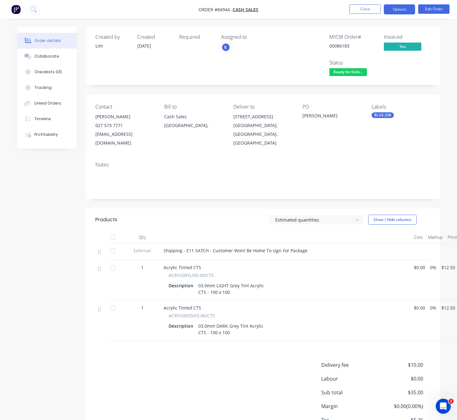
click at [406, 9] on button "Options" at bounding box center [399, 9] width 31 height 10
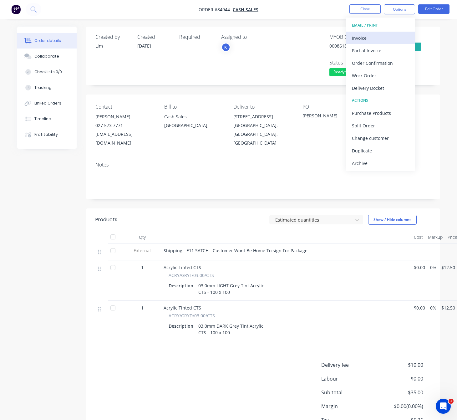
click at [387, 38] on div "Invoice" at bounding box center [381, 37] width 58 height 9
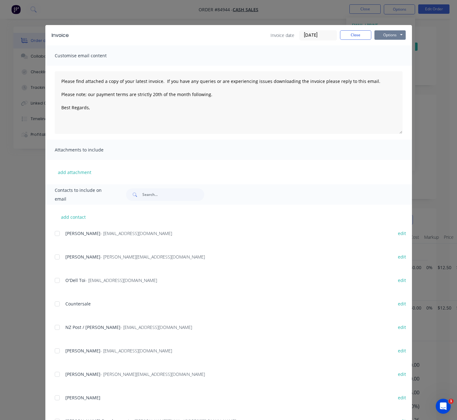
click at [391, 37] on button "Options" at bounding box center [389, 34] width 31 height 9
click at [395, 47] on button "Preview" at bounding box center [394, 46] width 40 height 10
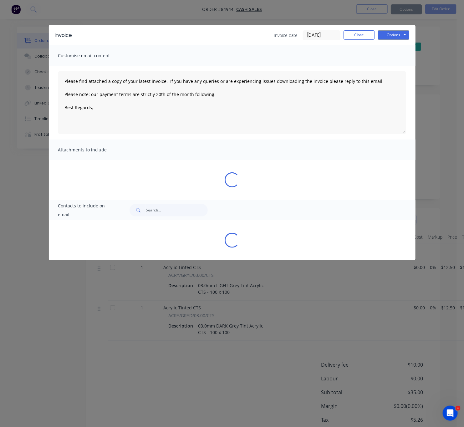
type textarea "Please find attached a copy of your latest invoice. If you have any queries or …"
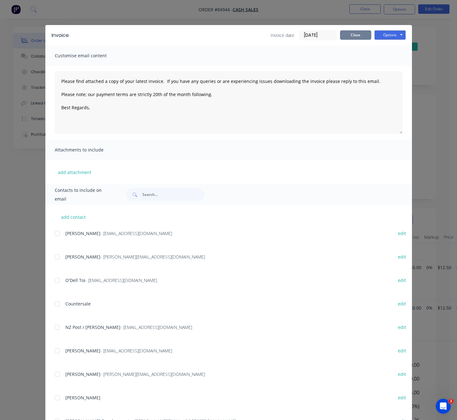
click at [359, 33] on button "Close" at bounding box center [355, 34] width 31 height 9
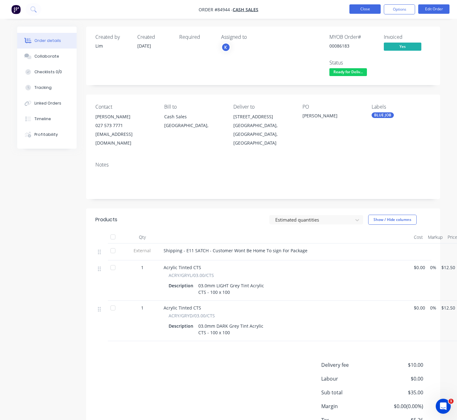
click at [365, 11] on button "Close" at bounding box center [364, 8] width 31 height 9
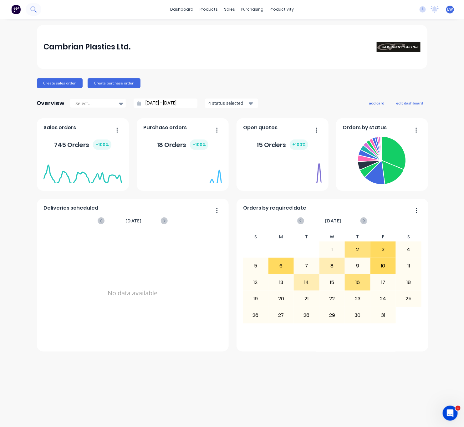
click at [37, 10] on button at bounding box center [34, 9] width 16 height 13
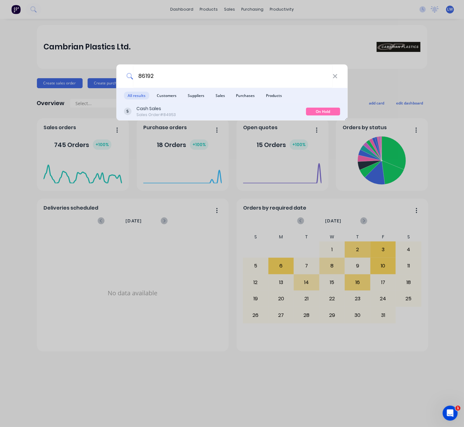
type input "86192"
click at [201, 112] on div "Cash Sales Sales Order #84953" at bounding box center [215, 111] width 182 height 12
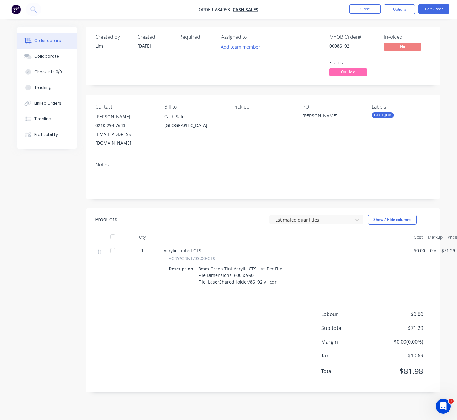
click at [193, 328] on div "Labour $0.00 Sub total $71.29 Margin $0.00 ( 0.00 %) Tax $10.69 Total $81.98" at bounding box center [262, 346] width 335 height 73
click at [357, 73] on span "On Hold" at bounding box center [348, 72] width 38 height 8
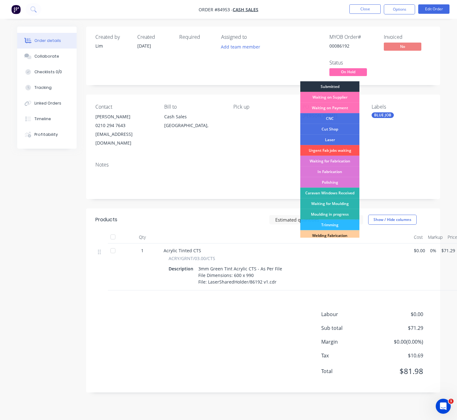
click at [343, 87] on div "Submitted" at bounding box center [329, 86] width 59 height 11
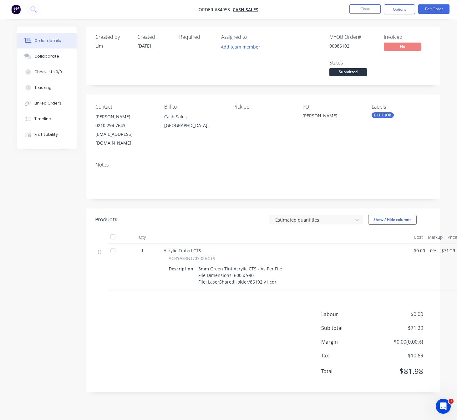
click at [204, 326] on div "Labour $0.00 Sub total $71.29 Margin $0.00 ( 0.00 %) Tax $10.69 Total $81.98" at bounding box center [262, 346] width 335 height 73
click at [224, 331] on div "Labour $0.00 Sub total $71.29 Margin $0.00 ( 0.00 %) Tax $10.69 Total $81.98" at bounding box center [262, 346] width 335 height 73
click at [262, 318] on div "Labour $0.00 Sub total $71.29 Margin $0.00 ( 0.00 %) Tax $10.69 Total $81.98" at bounding box center [262, 346] width 335 height 73
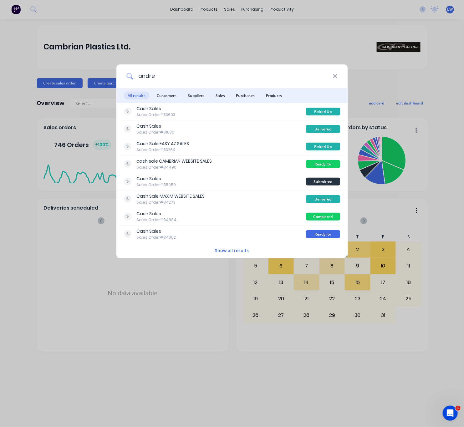
drag, startPoint x: 168, startPoint y: 72, endPoint x: 134, endPoint y: 74, distance: 34.1
click at [134, 74] on input "andre" at bounding box center [233, 75] width 200 height 23
type input "andre"
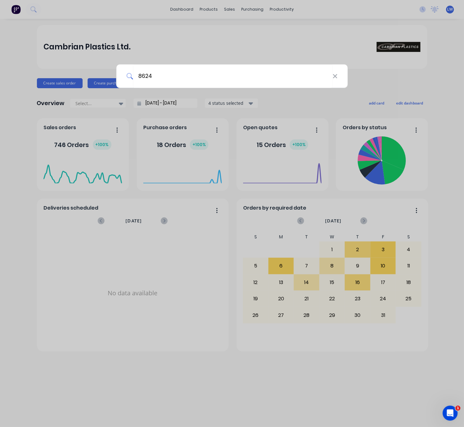
type input "86247"
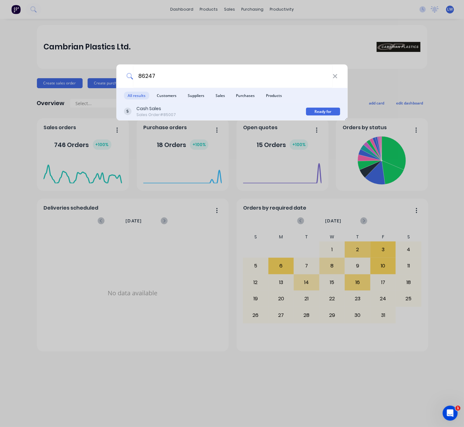
click at [231, 108] on div "Cash Sales Sales Order #85007" at bounding box center [215, 111] width 182 height 12
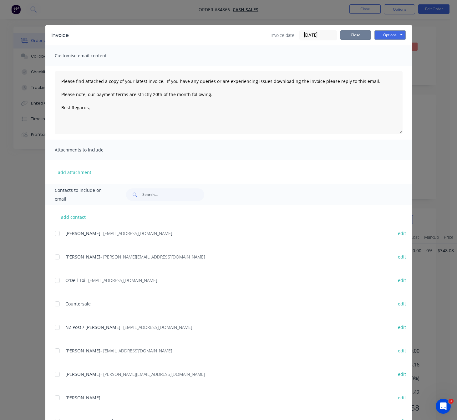
drag, startPoint x: 0, startPoint y: 0, endPoint x: 356, endPoint y: 34, distance: 357.3
click at [356, 33] on button "Close" at bounding box center [355, 34] width 31 height 9
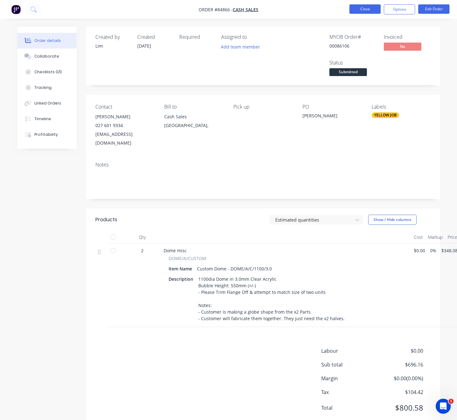
click at [372, 10] on button "Close" at bounding box center [364, 8] width 31 height 9
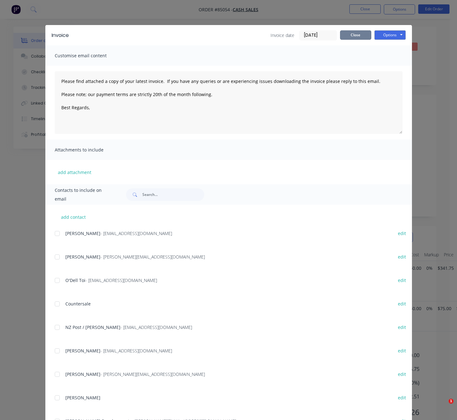
click at [360, 38] on button "Close" at bounding box center [355, 34] width 31 height 9
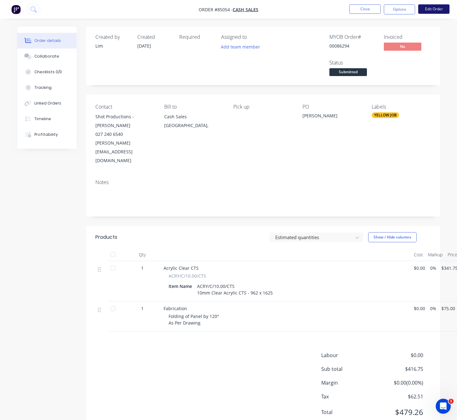
click at [436, 8] on button "Edit Order" at bounding box center [433, 8] width 31 height 9
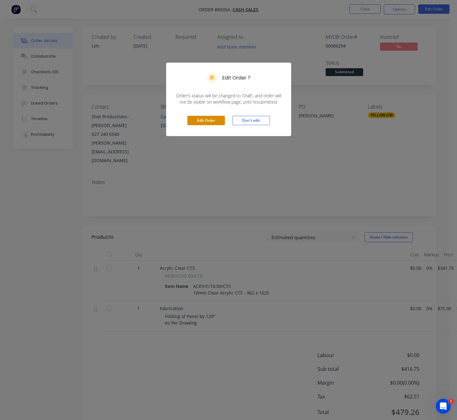
click at [215, 123] on button "Edit Order" at bounding box center [206, 120] width 38 height 9
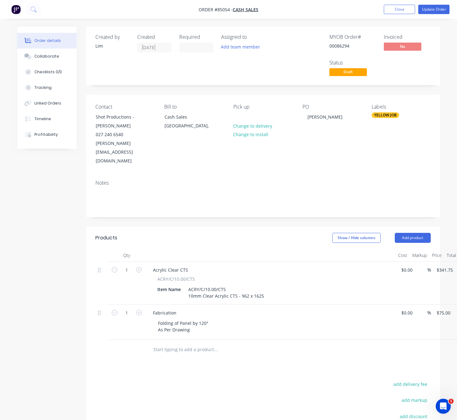
click at [434, 13] on button "Update Order" at bounding box center [433, 9] width 31 height 9
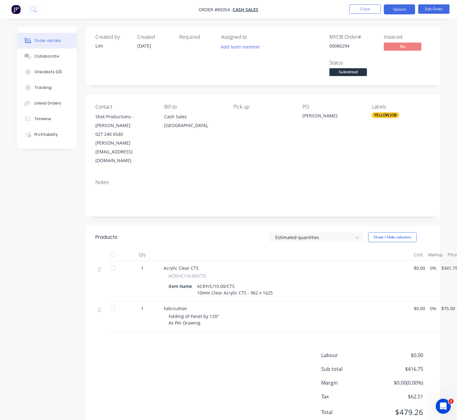
click at [402, 8] on button "Options" at bounding box center [399, 9] width 31 height 10
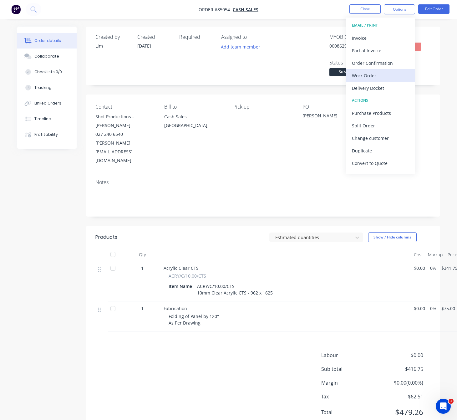
click at [380, 75] on div "Work Order" at bounding box center [381, 75] width 58 height 9
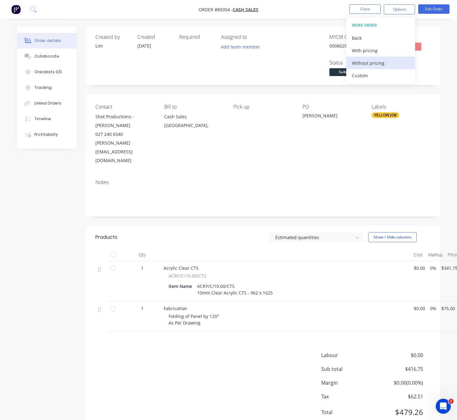
click at [387, 62] on div "Without pricing" at bounding box center [381, 62] width 58 height 9
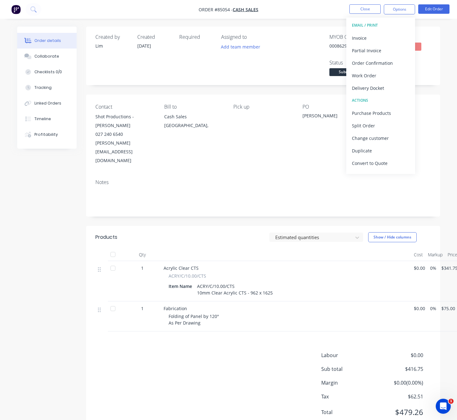
drag, startPoint x: 290, startPoint y: 193, endPoint x: 294, endPoint y: 196, distance: 5.1
click at [290, 193] on div "Created by Lim Created 03/10/25 Required Assigned to Add team member MYOB Order…" at bounding box center [263, 230] width 354 height 407
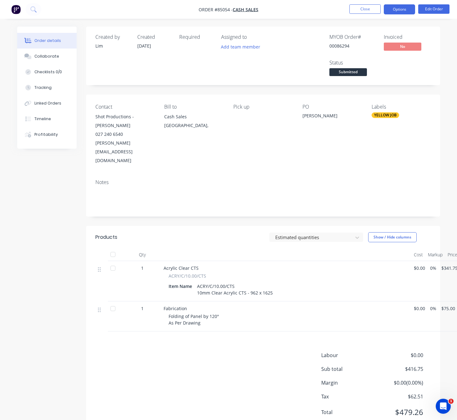
click at [397, 8] on button "Options" at bounding box center [399, 9] width 31 height 10
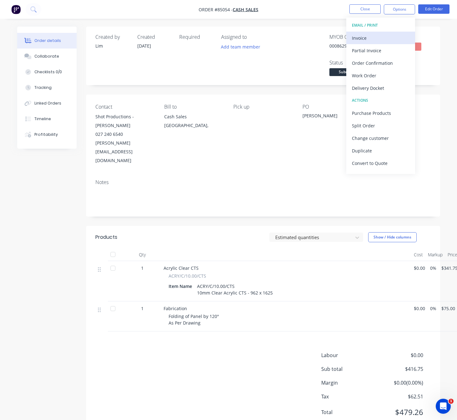
click at [387, 40] on div "Invoice" at bounding box center [381, 37] width 58 height 9
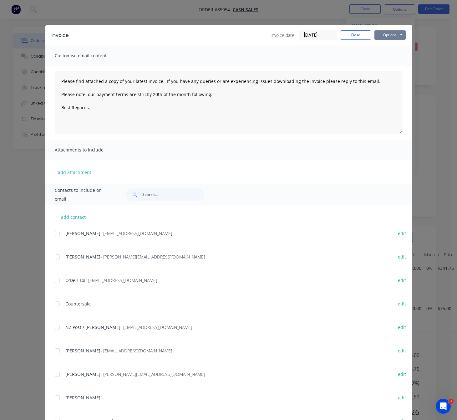
click at [392, 33] on button "Options" at bounding box center [389, 34] width 31 height 9
click at [400, 46] on button "Preview" at bounding box center [394, 46] width 40 height 10
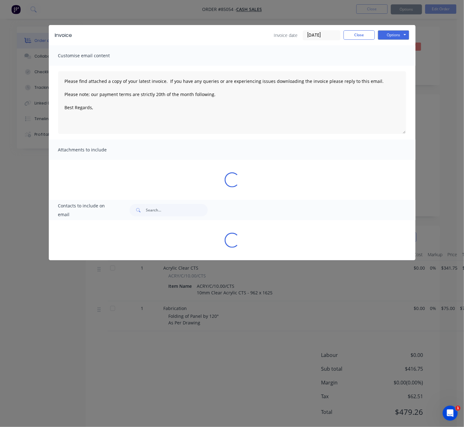
type textarea "Please find attached a copy of your latest invoice. If you have any queries or …"
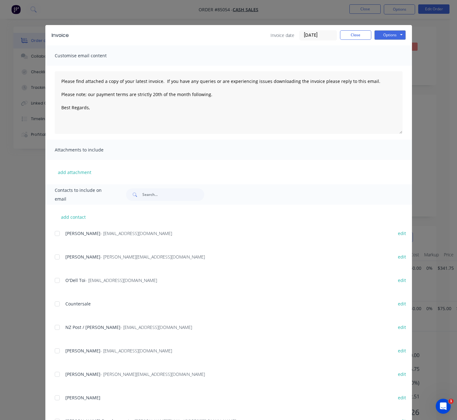
click at [361, 40] on div "Invoice Invoice date 03/10/25 Close Options Preview Print Email" at bounding box center [228, 35] width 367 height 20
click at [358, 36] on button "Close" at bounding box center [355, 34] width 31 height 9
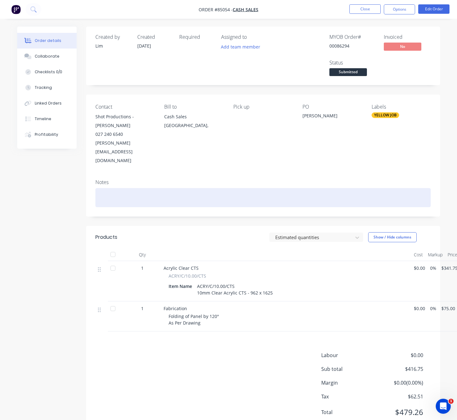
click at [123, 188] on div at bounding box center [262, 197] width 335 height 19
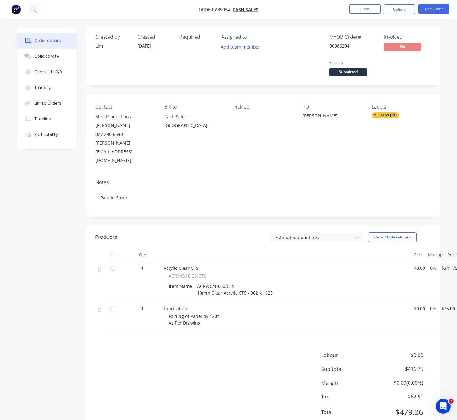
click at [178, 313] on div "Products Estimated quantities Show / Hide columns Qty Cost Markup Price Total 1…" at bounding box center [263, 329] width 354 height 207
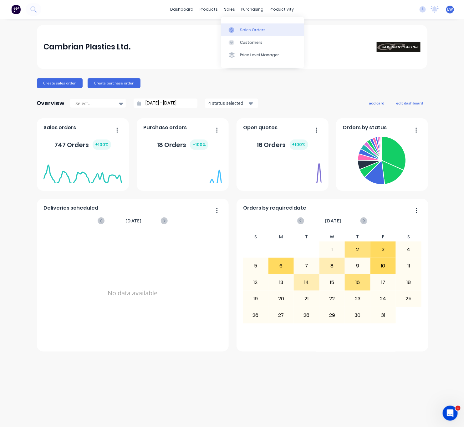
click at [242, 30] on div "Sales Orders" at bounding box center [253, 30] width 26 height 6
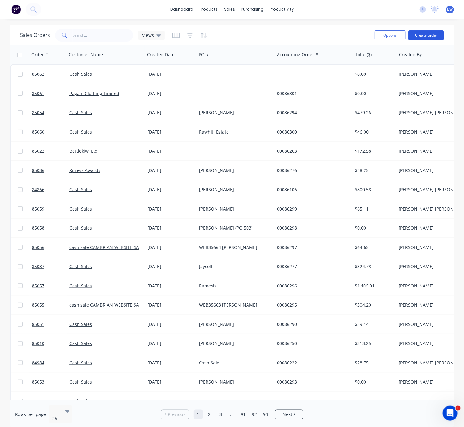
click at [421, 36] on button "Create order" at bounding box center [426, 35] width 36 height 10
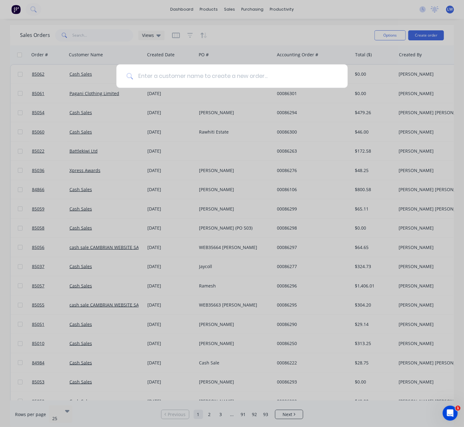
click at [170, 80] on input at bounding box center [235, 75] width 205 height 23
type input "cash Sale"
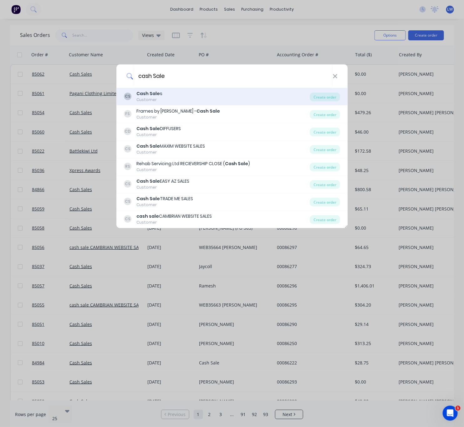
click at [207, 94] on div "CS Cash Sale s Customer" at bounding box center [217, 96] width 186 height 12
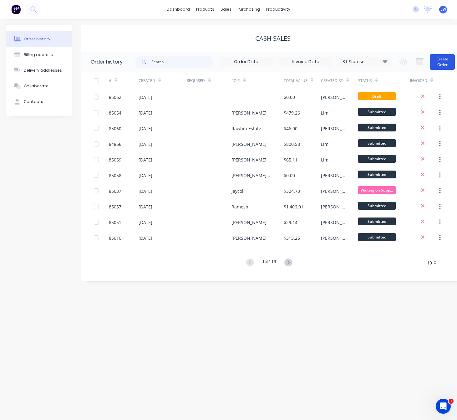
click at [447, 64] on button "Create Order" at bounding box center [442, 62] width 25 height 16
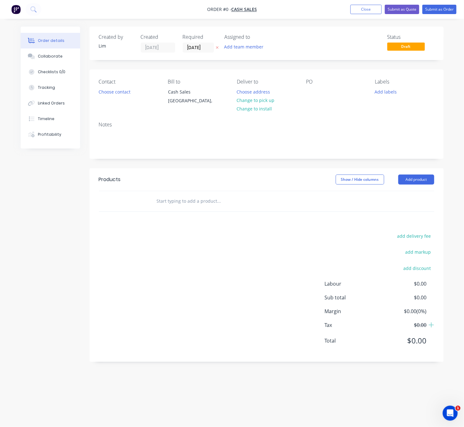
click at [216, 47] on icon "button" at bounding box center [217, 48] width 3 height 4
click at [123, 92] on button "Choose contact" at bounding box center [114, 91] width 38 height 8
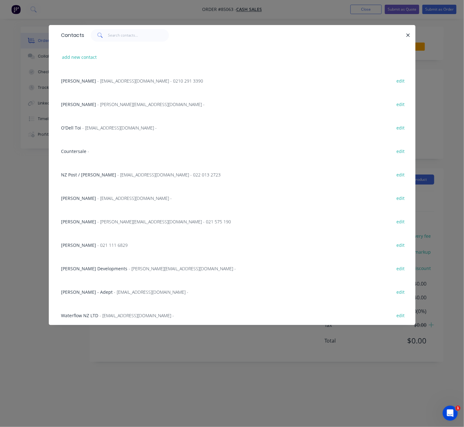
click at [91, 60] on button "add new contact" at bounding box center [79, 57] width 41 height 8
select select "NZ"
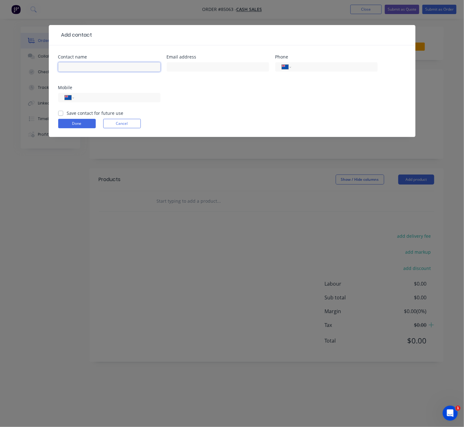
click at [109, 69] on input "text" at bounding box center [109, 66] width 102 height 9
type input "[PERSON_NAME]"
click at [204, 69] on input "text" at bounding box center [218, 66] width 102 height 9
type input "[EMAIL_ADDRESS][DOMAIN_NAME]"
click at [139, 90] on div "Mobile International [GEOGRAPHIC_DATA] [GEOGRAPHIC_DATA] [GEOGRAPHIC_DATA] [GEO…" at bounding box center [109, 97] width 102 height 24
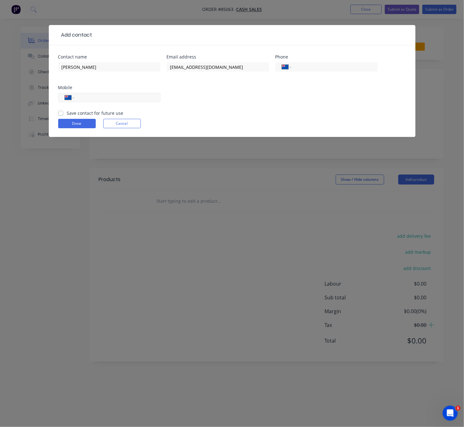
click at [133, 99] on input "tel" at bounding box center [116, 97] width 75 height 7
type input "0210 492 900"
click at [64, 108] on div "International [GEOGRAPHIC_DATA] [GEOGRAPHIC_DATA] [GEOGRAPHIC_DATA] [GEOGRAPHIC…" at bounding box center [109, 100] width 102 height 18
click at [67, 113] on label "Save contact for future use" at bounding box center [95, 113] width 57 height 7
click at [60, 113] on input "Save contact for future use" at bounding box center [60, 113] width 5 height 6
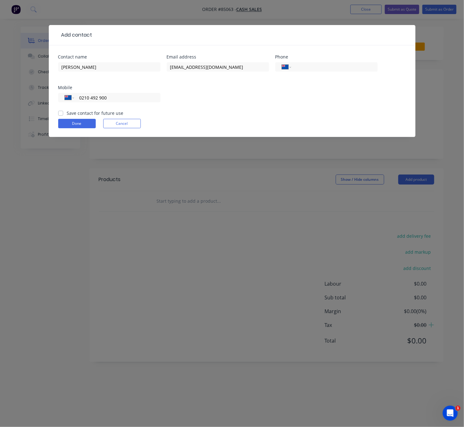
checkbox input "true"
click at [72, 120] on button "Done" at bounding box center [77, 123] width 38 height 9
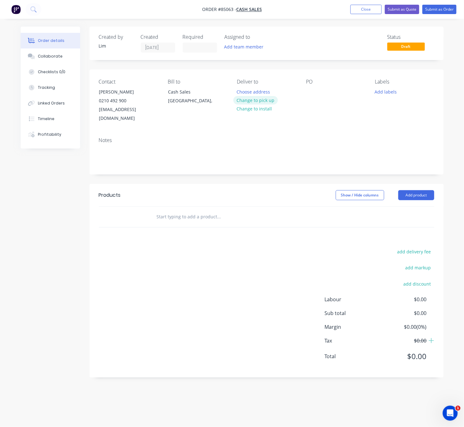
click at [267, 100] on button "Change to pick up" at bounding box center [255, 100] width 44 height 8
drag, startPoint x: 317, startPoint y: 88, endPoint x: 312, endPoint y: 88, distance: 4.7
click at [317, 87] on div "PO" at bounding box center [335, 101] width 59 height 44
click at [307, 89] on div at bounding box center [311, 91] width 10 height 9
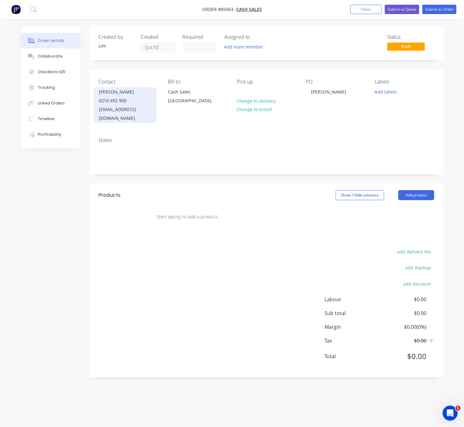
click at [101, 99] on div "[PERSON_NAME] 0210 492 900 [EMAIL_ADDRESS][DOMAIN_NAME]" at bounding box center [125, 105] width 63 height 36
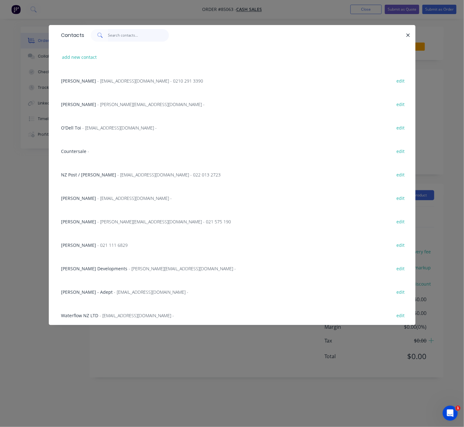
click at [134, 38] on input "text" at bounding box center [138, 35] width 61 height 13
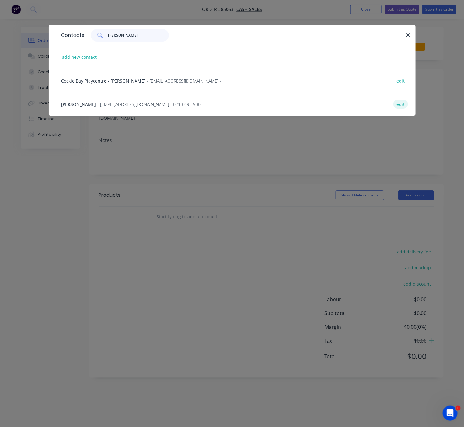
type input "[PERSON_NAME]"
click at [401, 102] on button "edit" at bounding box center [400, 104] width 15 height 8
select select "NZ"
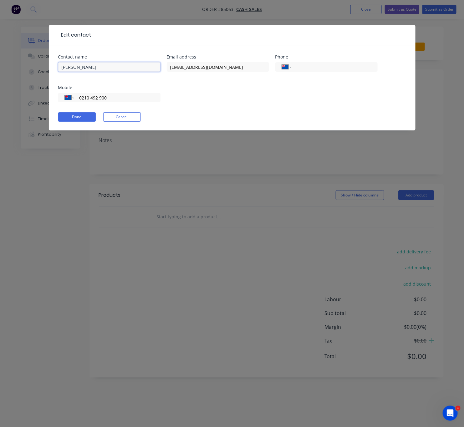
click at [79, 67] on input "[PERSON_NAME]" at bounding box center [109, 66] width 102 height 9
type input "[PERSON_NAME]"
click at [86, 114] on button "Done" at bounding box center [77, 116] width 38 height 9
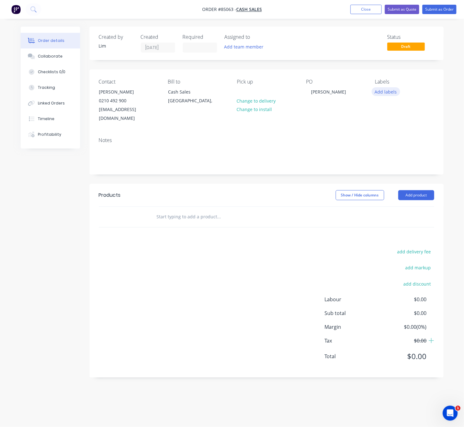
click at [389, 92] on button "Add labels" at bounding box center [386, 91] width 29 height 8
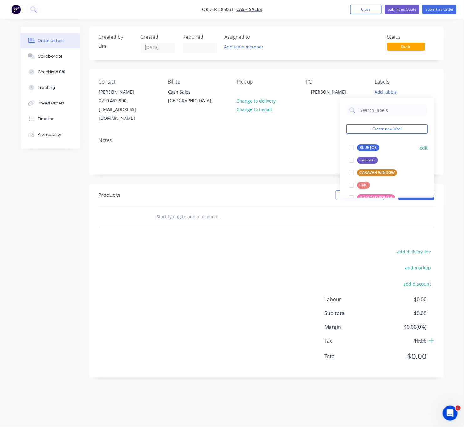
click at [367, 147] on div "BLUE JOB" at bounding box center [368, 147] width 22 height 7
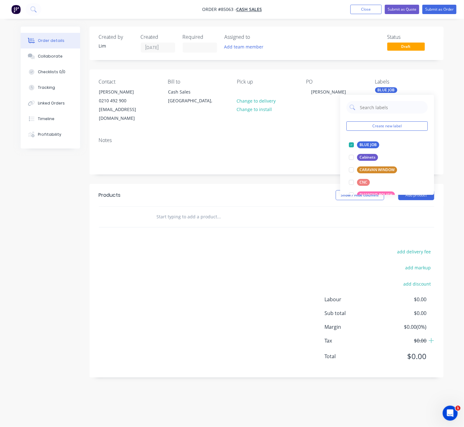
drag, startPoint x: 242, startPoint y: 268, endPoint x: 212, endPoint y: 218, distance: 59.1
click at [242, 268] on div "add delivery fee add markup add discount Labour $0.00 Sub total $0.00 Margin $0…" at bounding box center [266, 307] width 335 height 121
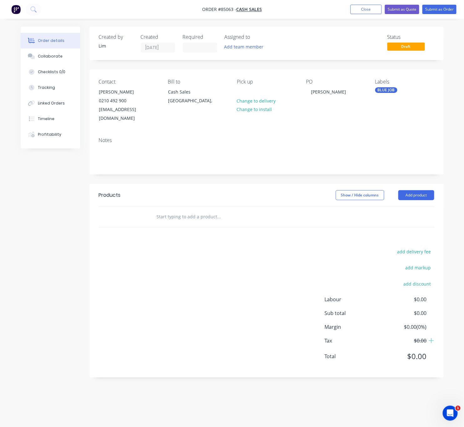
click at [388, 91] on div "BLUE JOB" at bounding box center [386, 90] width 22 height 6
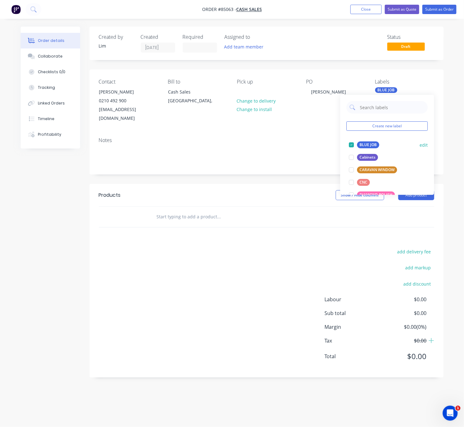
drag, startPoint x: 366, startPoint y: 144, endPoint x: 371, endPoint y: 148, distance: 6.9
click at [366, 143] on div "BLUE JOB" at bounding box center [368, 144] width 22 height 7
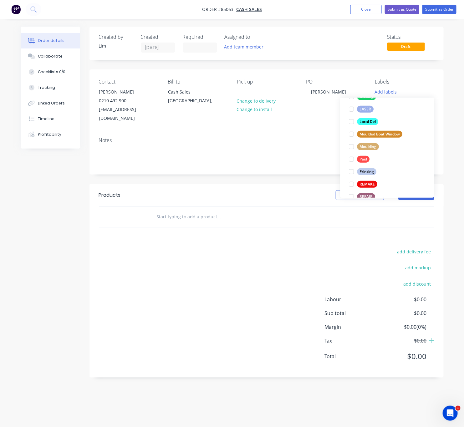
scroll to position [263, 0]
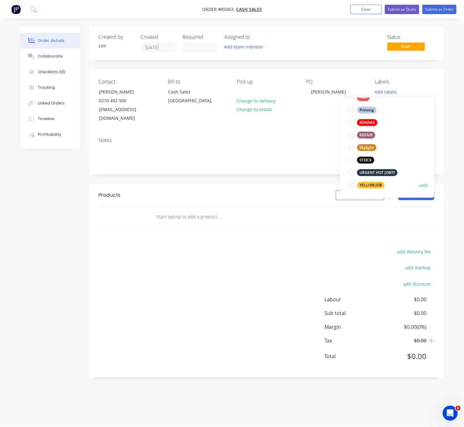
click at [379, 184] on div "YELLOW JOB" at bounding box center [371, 185] width 28 height 7
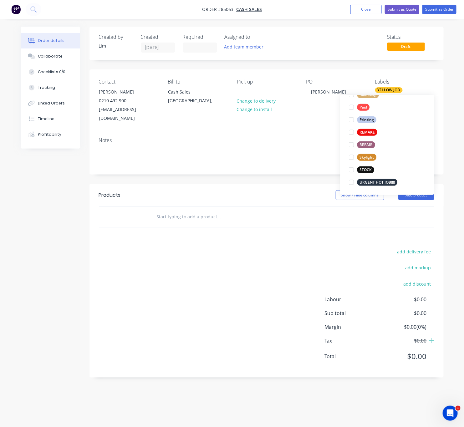
scroll to position [0, 0]
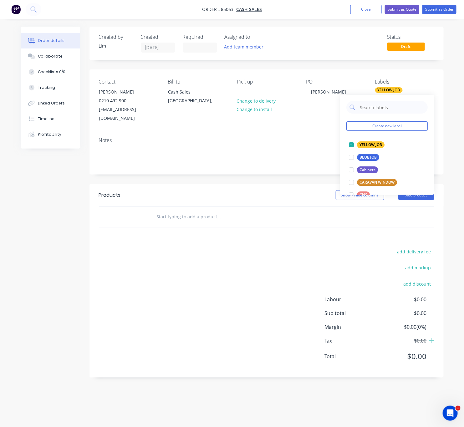
click at [225, 249] on div "add delivery fee add markup add discount Labour $0.00 Sub total $0.00 Margin $0…" at bounding box center [266, 307] width 335 height 121
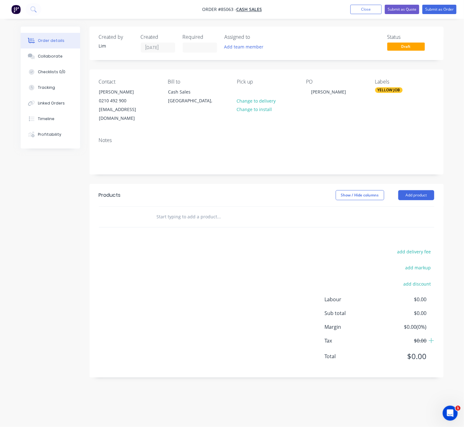
click at [186, 211] on input "text" at bounding box center [218, 217] width 125 height 13
type input "6"
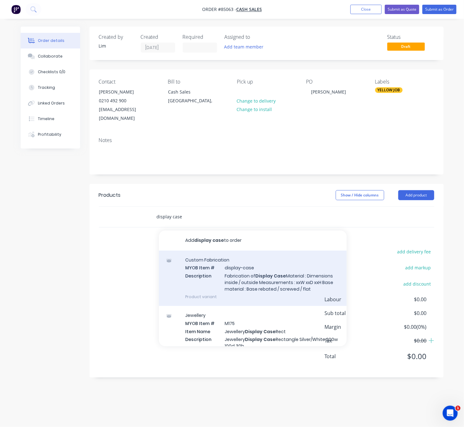
type input "display case"
click at [273, 282] on div "Custom Fabrication MYOB Item # display-case Description Fabrication of Display …" at bounding box center [253, 278] width 188 height 55
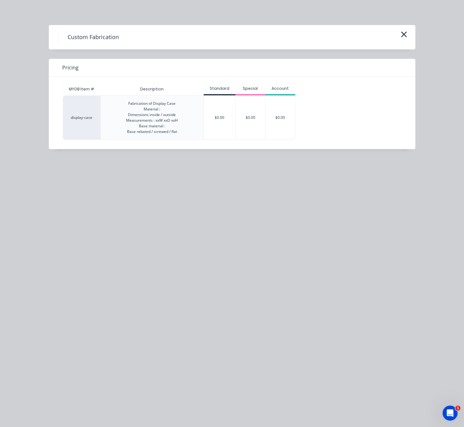
click at [223, 120] on div "$0.00" at bounding box center [220, 118] width 32 height 44
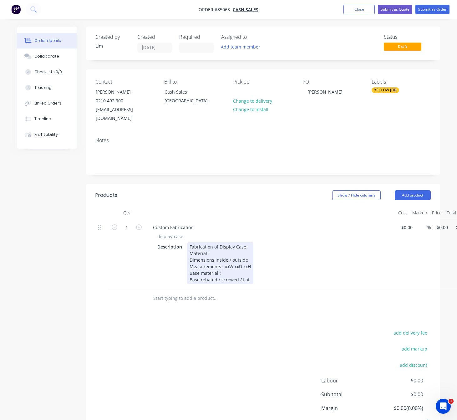
click at [216, 243] on div "Fabrication of Display Case Material : Dimensions inside / outside Measurements…" at bounding box center [220, 263] width 66 height 42
click at [209, 248] on div "Fabrication of Display Case Material : 6mm Gloss White Acrylic Dimensions insid…" at bounding box center [226, 263] width 78 height 42
click at [209, 244] on div "Fabrication of Display Case Material : 6mm Gloss White Acrylic Dimensions insid…" at bounding box center [226, 263] width 78 height 42
click at [251, 242] on div "Fabrication of Display Case Material :6mm Gloss White Acrylic Dimensions inside…" at bounding box center [225, 263] width 77 height 42
click at [207, 244] on div "Fabrication of Display Case - As Per Sample Material :6mm Gloss White Acrylic D…" at bounding box center [235, 263] width 96 height 42
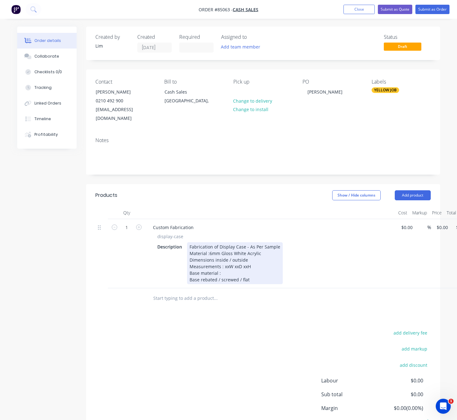
click at [209, 246] on div "Fabrication of Display Case - As Per Sample Material :6mm Gloss White Acrylic D…" at bounding box center [235, 263] width 96 height 42
drag, startPoint x: 247, startPoint y: 252, endPoint x: 215, endPoint y: 254, distance: 32.0
click at [215, 254] on div "Fabrication of Display Case - As Per Sample Material : 6mm Gloss White Acrylic …" at bounding box center [235, 263] width 96 height 42
click at [261, 254] on div "Fabrication of Display Case - As Per Sample Material : 6mm Gloss White Acrylic …" at bounding box center [235, 263] width 96 height 42
drag, startPoint x: 231, startPoint y: 252, endPoint x: 214, endPoint y: 252, distance: 16.6
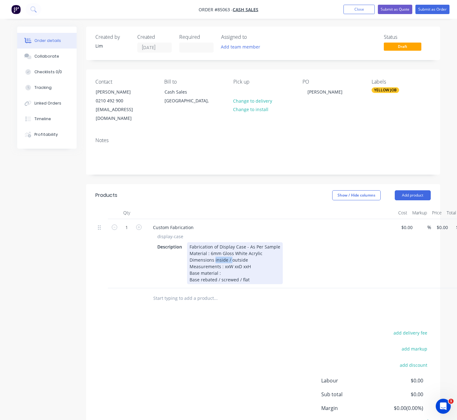
click at [214, 252] on div "Fabrication of Display Case - As Per Sample Material : 6mm Gloss White Acrylic …" at bounding box center [235, 263] width 96 height 42
click at [231, 252] on div "Fabrication of Display Case - As Per Sample Material : 6mm Gloss White Acrylic …" at bounding box center [235, 263] width 96 height 42
click at [216, 252] on div "Fabrication of Display Case - As Per Sample Material : 6mm Gloss White Acrylic …" at bounding box center [235, 263] width 96 height 42
click at [242, 250] on div "Fabrication of Display Case - As Per Sample Material : 6mm Gloss White Acrylic …" at bounding box center [235, 263] width 96 height 42
drag, startPoint x: 228, startPoint y: 258, endPoint x: 224, endPoint y: 258, distance: 4.4
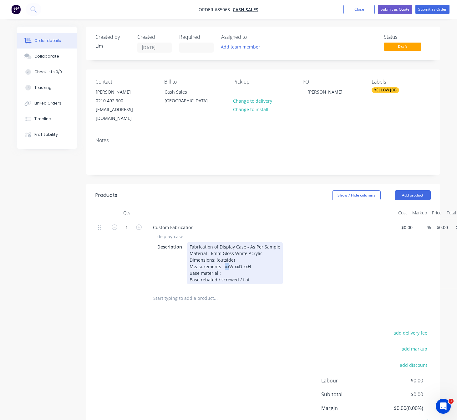
click at [224, 258] on div "Fabrication of Display Case - As Per Sample Material : 6mm Gloss White Acrylic …" at bounding box center [235, 263] width 96 height 42
drag, startPoint x: 240, startPoint y: 258, endPoint x: 236, endPoint y: 257, distance: 3.9
click at [236, 257] on div "Fabrication of Display Case - As Per Sample Material : 6mm Gloss White Acrylic …" at bounding box center [235, 263] width 96 height 42
drag, startPoint x: 252, startPoint y: 257, endPoint x: 249, endPoint y: 257, distance: 3.8
click at [249, 257] on div "Fabrication of Display Case - As Per Sample Material : 6mm Gloss White Acrylic …" at bounding box center [235, 263] width 96 height 42
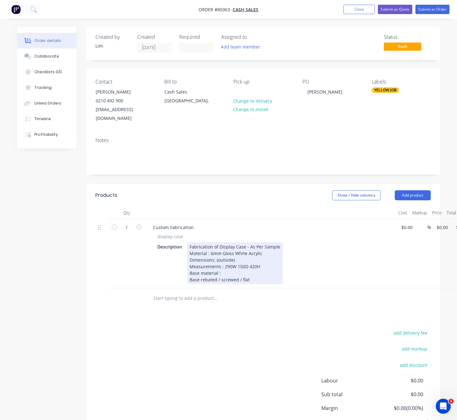
click at [247, 256] on div "Fabrication of Display Case - As Per Sample Material : 6mm Gloss White Acrylic …" at bounding box center [235, 263] width 96 height 42
click at [233, 258] on div "Fabrication of Display Case - As Per Sample Material : 6mm Gloss White Acrylic …" at bounding box center [235, 263] width 96 height 42
click at [227, 265] on div "Fabrication of Display Case - As Per Sample Material : 6mm Gloss White Acrylic …" at bounding box center [235, 263] width 96 height 42
click at [218, 265] on div "Fabrication of Display Case - As Per Sample Material : 6mm Gloss White Acrylic …" at bounding box center [235, 263] width 96 height 42
click at [246, 266] on div "Fabrication of Display Case - As Per Sample Material : 6mm Gloss White Acrylic …" at bounding box center [235, 263] width 96 height 42
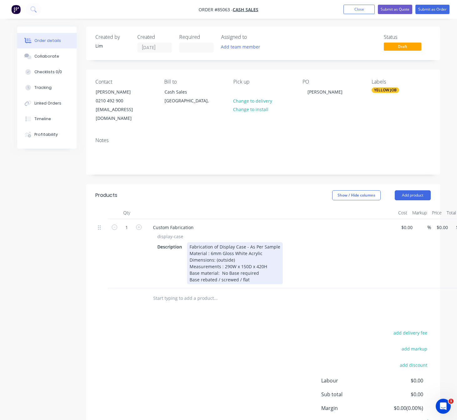
click at [240, 266] on div "Fabrication of Display Case - As Per Sample Material : 6mm Gloss White Acrylic …" at bounding box center [235, 263] width 96 height 42
drag, startPoint x: 251, startPoint y: 272, endPoint x: 164, endPoint y: 279, distance: 87.5
click at [164, 279] on div "Custom Fabrication display-case Description Fabrication of Display Case - As Pe…" at bounding box center [270, 253] width 250 height 69
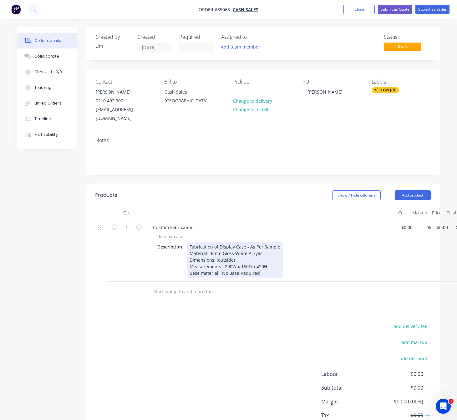
click at [266, 265] on div "Fabrication of Display Case - As Per Sample Material : 6mm Gloss White Acrylic …" at bounding box center [235, 259] width 96 height 35
click at [247, 273] on div "Fabrication of Display Case - As Per Sample Material : 6mm Gloss White Acrylic …" at bounding box center [235, 259] width 96 height 35
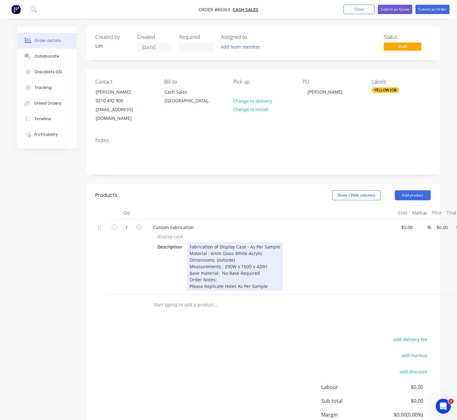
drag, startPoint x: 224, startPoint y: 284, endPoint x: 228, endPoint y: 290, distance: 8.1
click at [223, 284] on div "Fabrication of Display Case - As Per Sample Material : 6mm Gloss White Acrylic …" at bounding box center [235, 266] width 96 height 48
click at [271, 283] on div "Fabrication of Display Case - As Per Sample Material : 6mm Gloss White Acrylic …" at bounding box center [235, 266] width 96 height 48
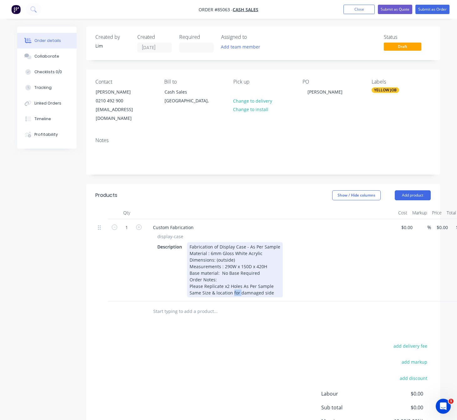
drag, startPoint x: 239, startPoint y: 292, endPoint x: 232, endPoint y: 290, distance: 6.8
click at [232, 290] on div "Fabrication of Display Case - As Per Sample Material : 6mm Gloss White Acrylic …" at bounding box center [235, 269] width 96 height 55
click at [249, 292] on div "Fabrication of Display Case - As Per Sample Material : 6mm Gloss White Acrylic …" at bounding box center [235, 269] width 96 height 55
click at [252, 291] on div "Fabrication of Display Case - As Per Sample Material : 6mm Gloss White Acrylic …" at bounding box center [235, 269] width 96 height 55
click at [250, 291] on div "Fabrication of Display Case - As Per Sample Material : 6mm Gloss White Acrylic …" at bounding box center [235, 269] width 96 height 55
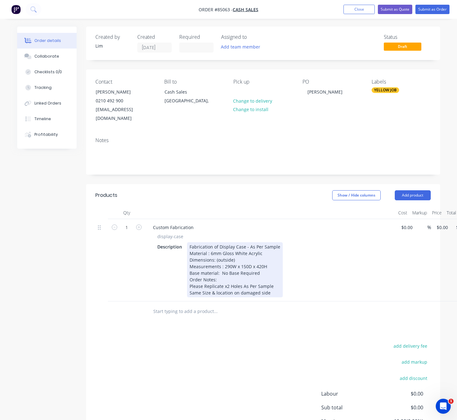
click at [272, 289] on div "Fabrication of Display Case - As Per Sample Material : 6mm Gloss White Acrylic …" at bounding box center [235, 269] width 96 height 55
click at [202, 290] on div "Fabrication of Display Case - As Per Sample Material : 6mm Gloss White Acrylic …" at bounding box center [235, 269] width 96 height 55
click at [190, 289] on div "Fabrication of Display Case - As Per Sample Material : 6mm Gloss White Acrylic …" at bounding box center [235, 269] width 96 height 55
click at [279, 290] on div "Fabrication of Display Case - As Per Sample Material : 6mm Gloss White Acrylic …" at bounding box center [236, 269] width 98 height 55
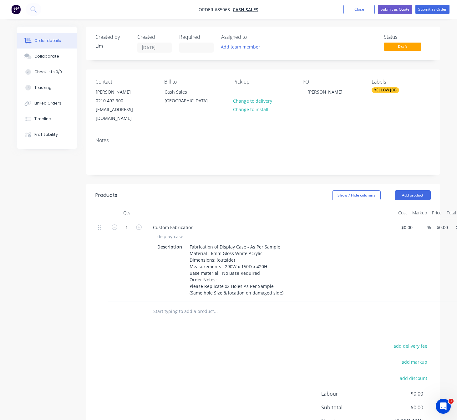
drag, startPoint x: 199, startPoint y: 352, endPoint x: 218, endPoint y: 346, distance: 19.9
click at [199, 352] on div "add delivery fee add markup add discount Labour $0.00 Sub total $0.00 Margin $0…" at bounding box center [262, 402] width 335 height 121
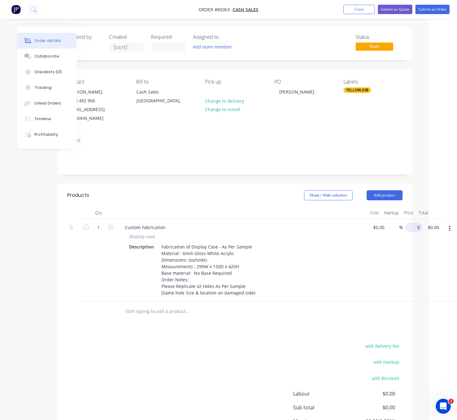
click at [416, 223] on input "0" at bounding box center [415, 227] width 14 height 9
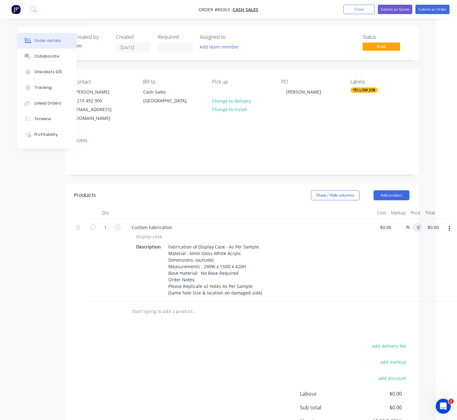
scroll to position [0, 21]
type input "$186.01"
click at [229, 372] on div "add delivery fee add markup add discount Labour $0.00 Sub total $0.00 Margin $0…" at bounding box center [241, 402] width 335 height 121
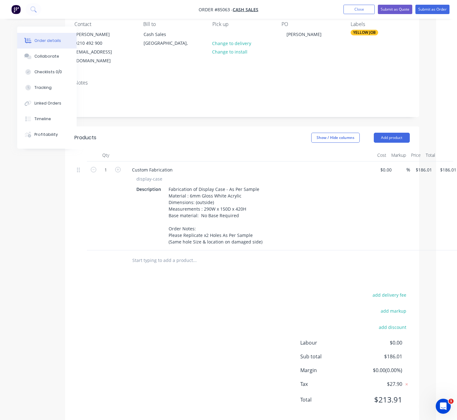
scroll to position [60, 21]
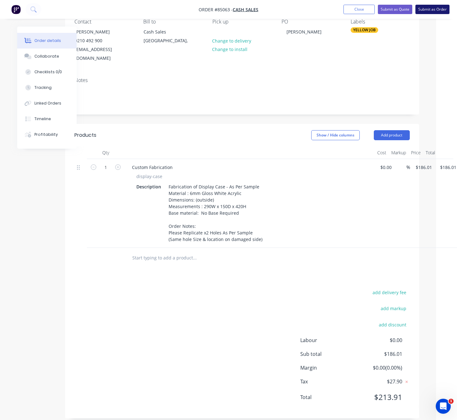
click at [436, 7] on button "Submit as Order" at bounding box center [432, 9] width 34 height 9
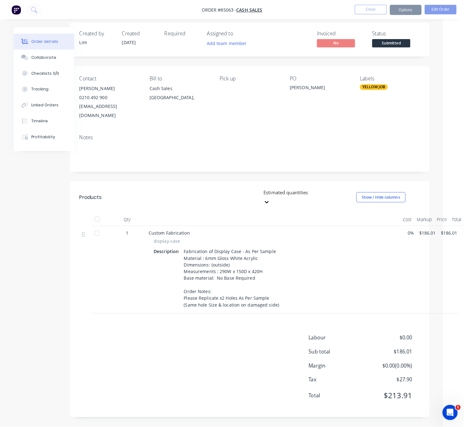
scroll to position [0, 0]
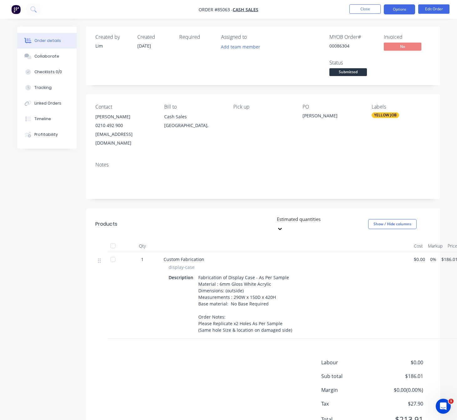
click at [395, 10] on button "Options" at bounding box center [399, 9] width 31 height 10
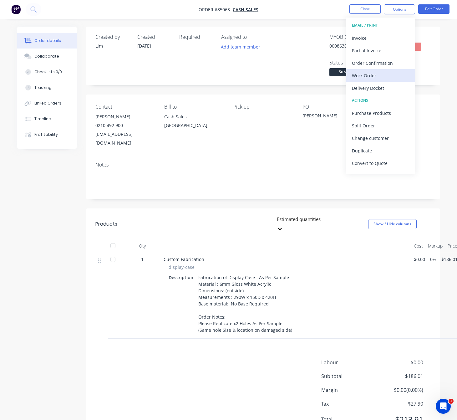
click at [381, 70] on button "Work Order" at bounding box center [380, 75] width 69 height 13
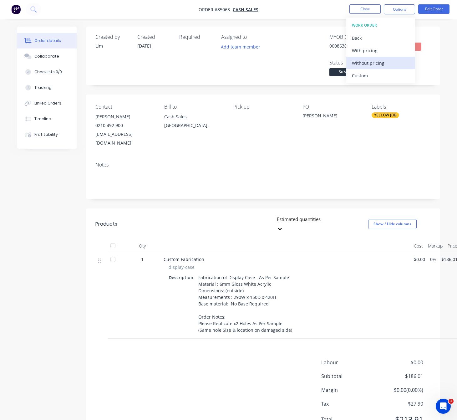
click at [383, 60] on div "Without pricing" at bounding box center [381, 62] width 58 height 9
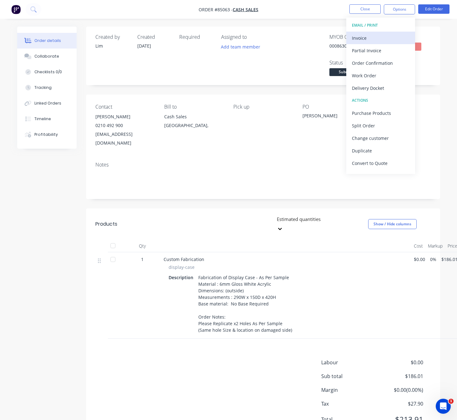
click at [379, 33] on button "Invoice" at bounding box center [380, 38] width 69 height 13
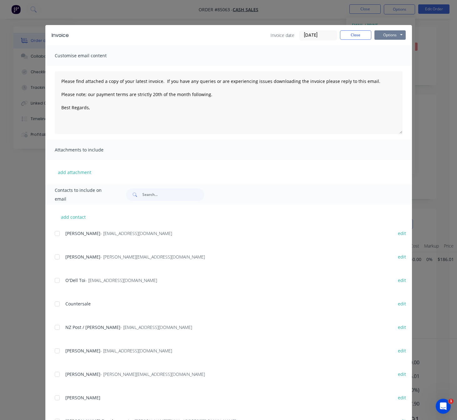
click at [387, 33] on button "Options" at bounding box center [389, 34] width 31 height 9
click at [393, 46] on button "Preview" at bounding box center [394, 46] width 40 height 10
click at [360, 32] on button "Close" at bounding box center [355, 34] width 31 height 9
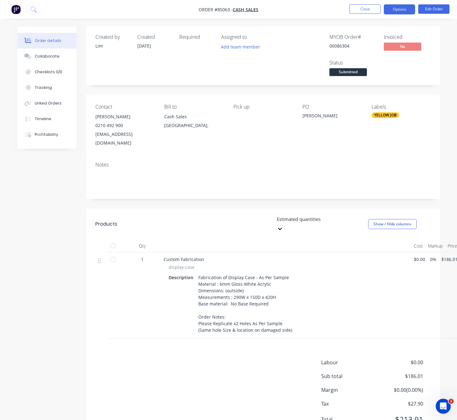
click at [401, 13] on button "Options" at bounding box center [399, 9] width 31 height 10
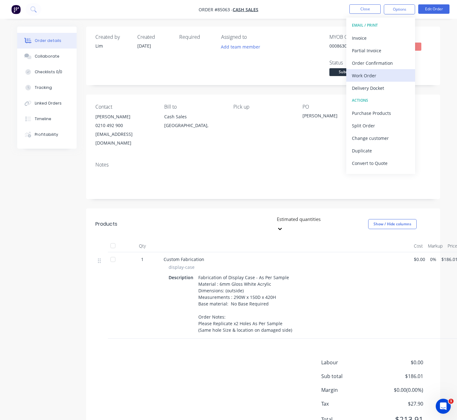
click at [384, 75] on div "Work Order" at bounding box center [381, 75] width 58 height 9
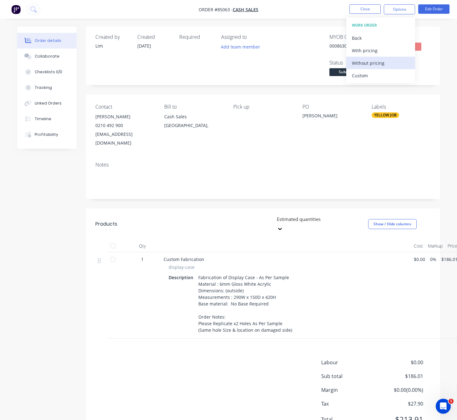
click at [389, 62] on div "Without pricing" at bounding box center [381, 62] width 58 height 9
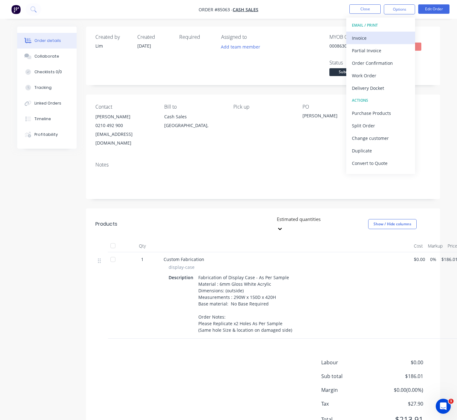
click at [395, 37] on div "Invoice" at bounding box center [381, 37] width 58 height 9
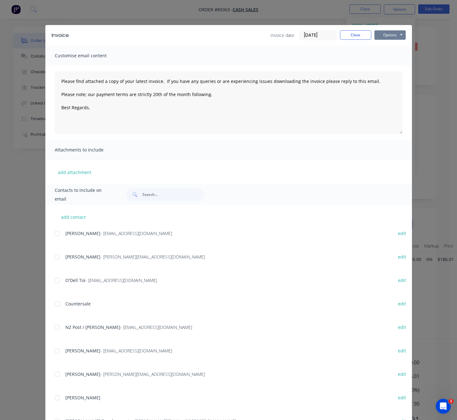
drag, startPoint x: 395, startPoint y: 35, endPoint x: 395, endPoint y: 39, distance: 4.1
click at [395, 35] on button "Options" at bounding box center [389, 34] width 31 height 9
click at [395, 46] on button "Preview" at bounding box center [394, 46] width 40 height 10
